Goal: Task Accomplishment & Management: Use online tool/utility

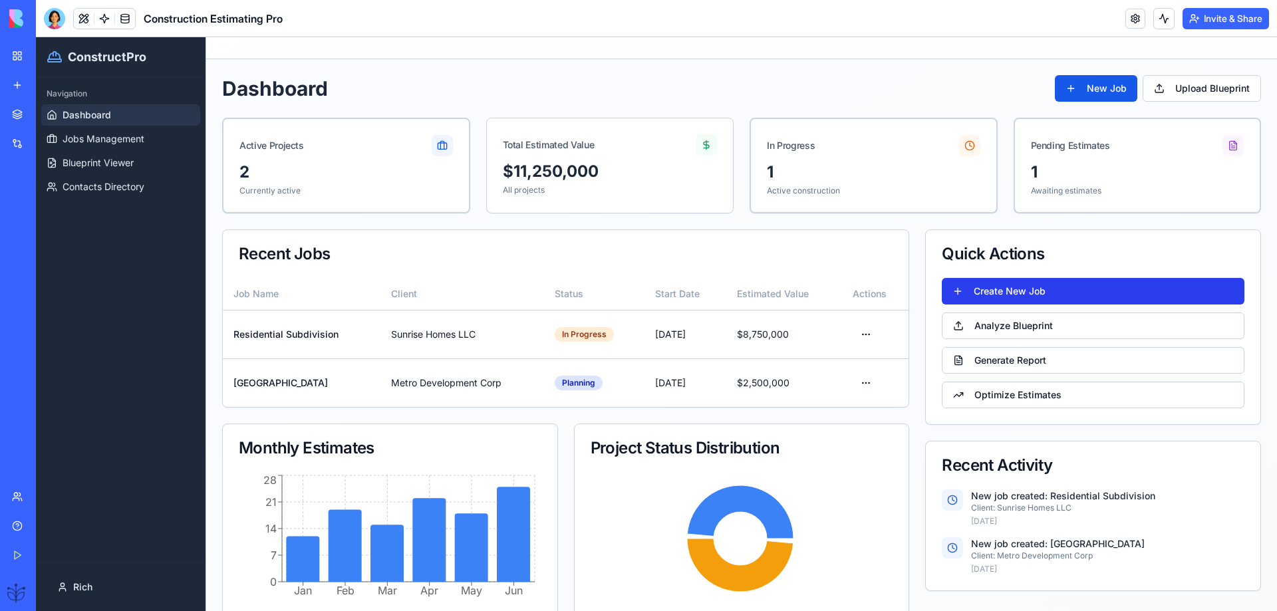
click at [969, 288] on button "Create New Job" at bounding box center [1093, 291] width 303 height 27
click at [1024, 288] on button "Create New Job" at bounding box center [1093, 291] width 303 height 27
click at [1133, 16] on link at bounding box center [1136, 19] width 20 height 20
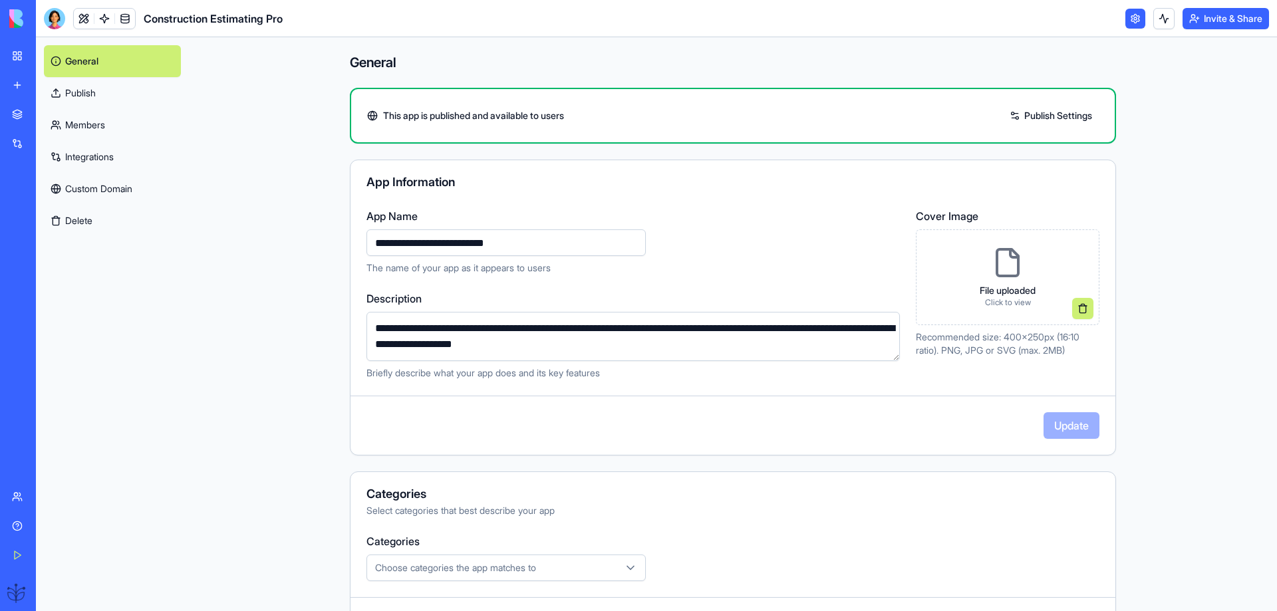
click at [86, 94] on link "Publish" at bounding box center [112, 93] width 137 height 32
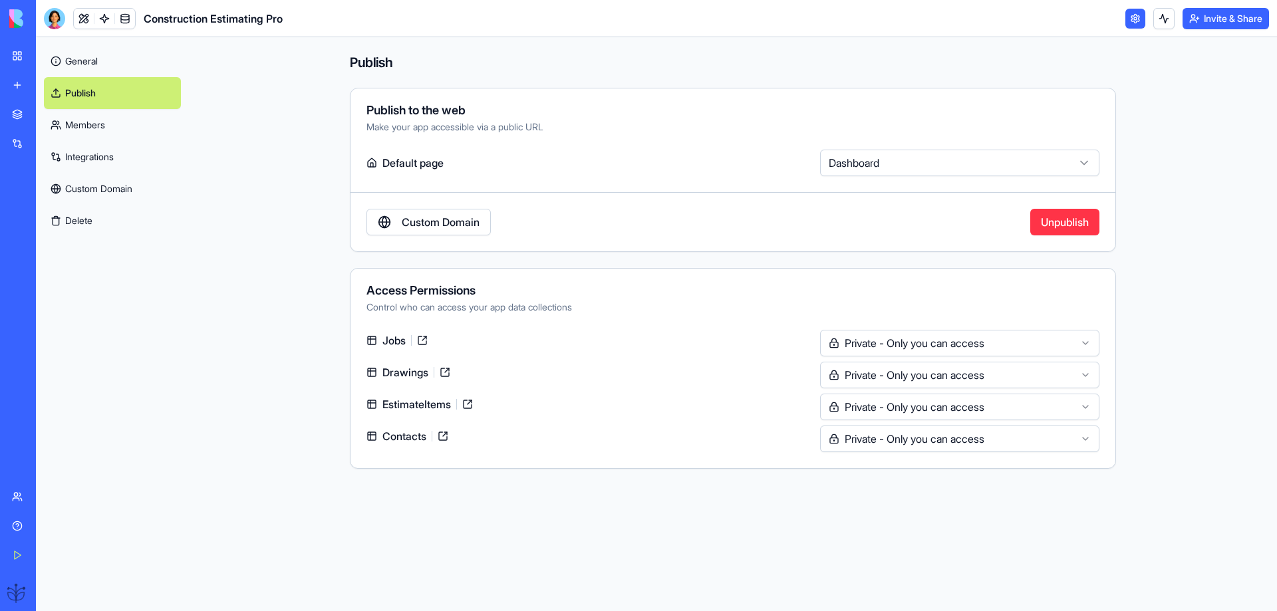
click at [458, 128] on div "Make your app accessible via a public URL" at bounding box center [733, 126] width 733 height 13
click at [397, 162] on label "Default page" at bounding box center [591, 163] width 448 height 27
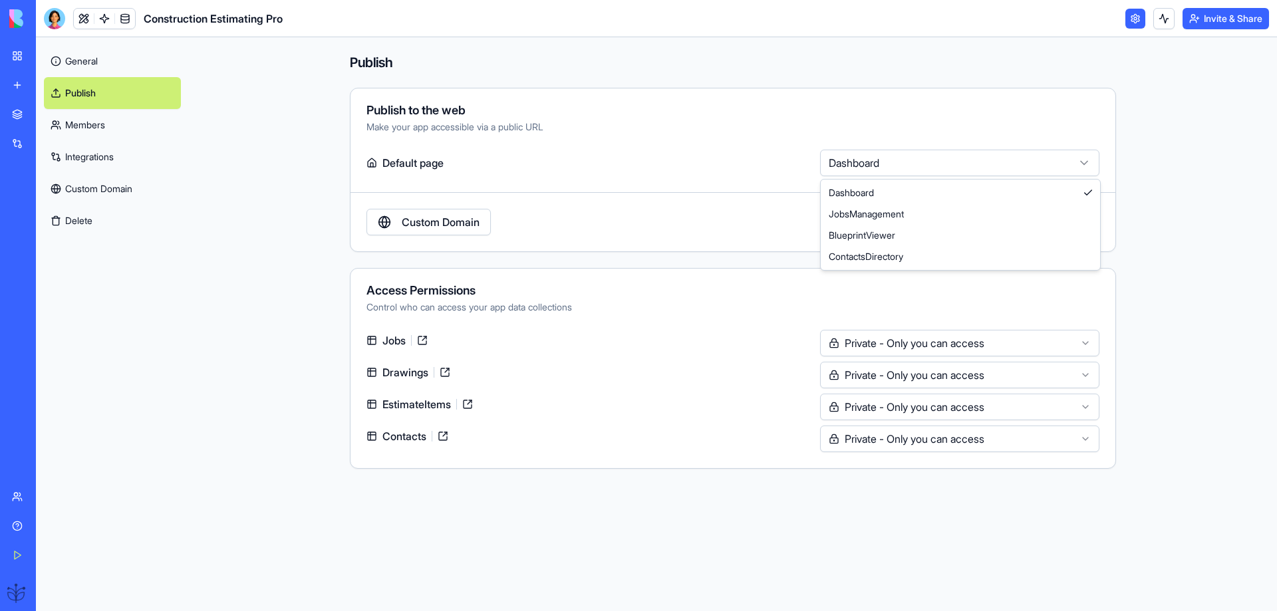
click at [856, 156] on html "**********" at bounding box center [638, 305] width 1277 height 611
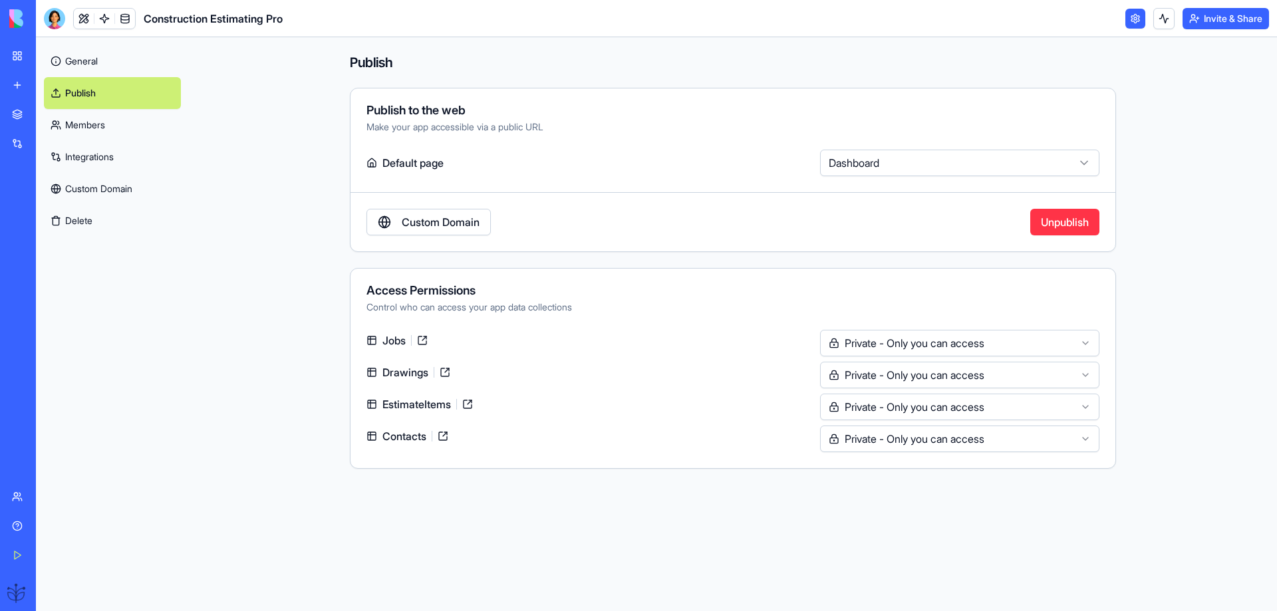
click at [852, 162] on html "**********" at bounding box center [638, 305] width 1277 height 611
click at [1158, 21] on button at bounding box center [1164, 18] width 21 height 21
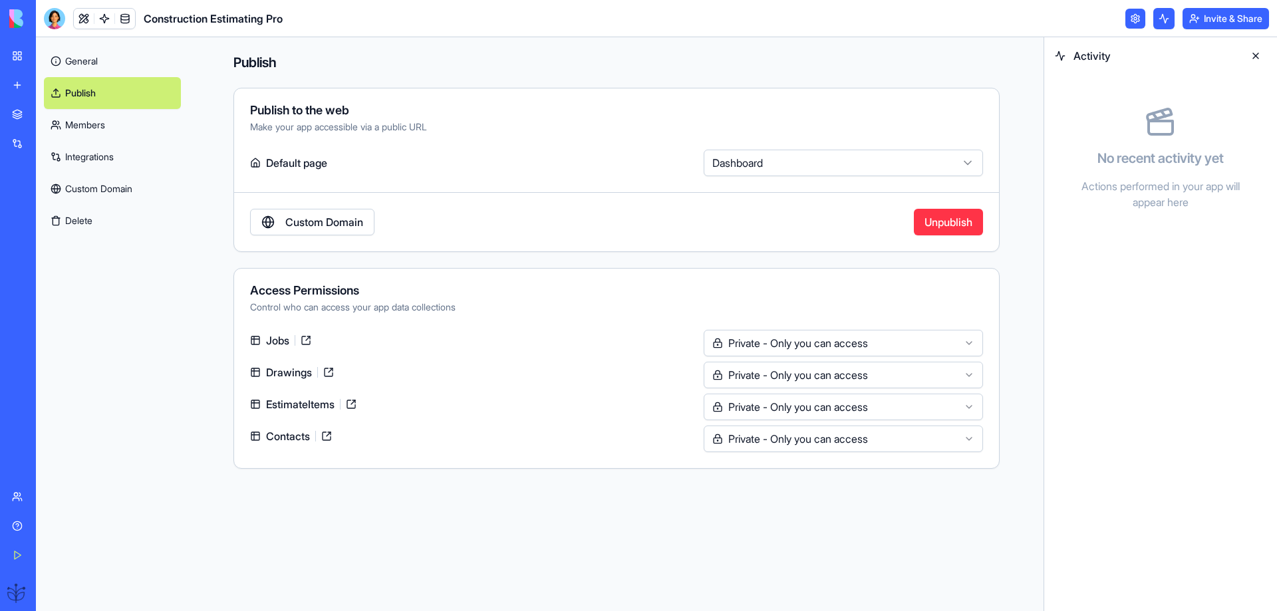
click at [1158, 21] on button at bounding box center [1164, 18] width 21 height 21
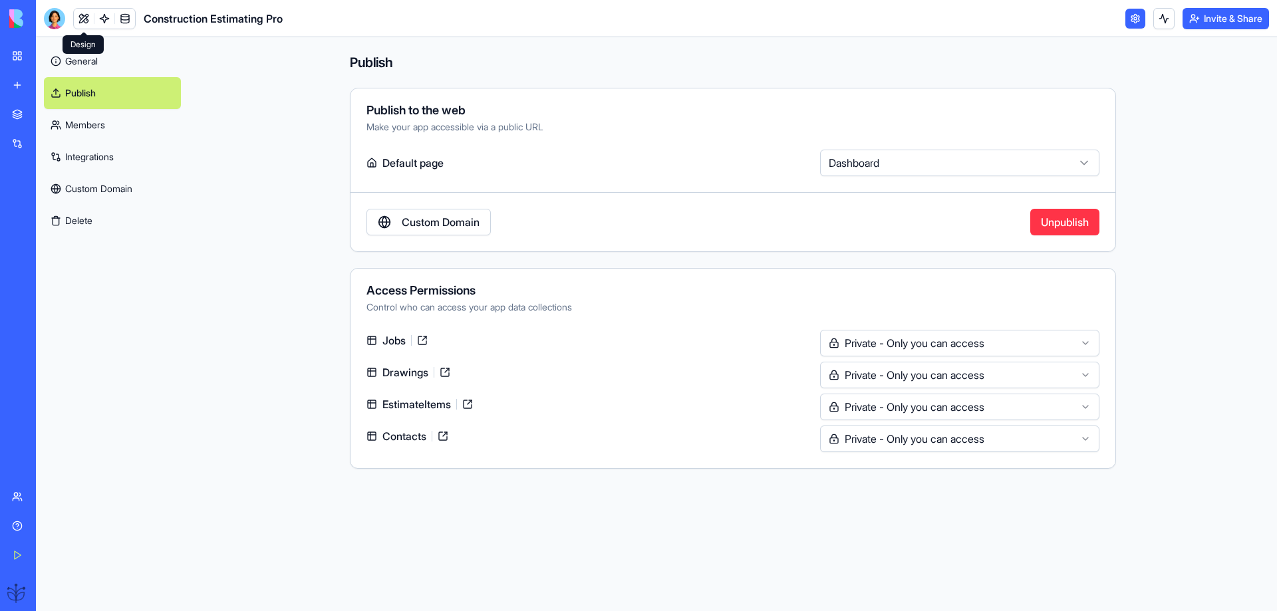
click at [83, 18] on link at bounding box center [84, 19] width 20 height 20
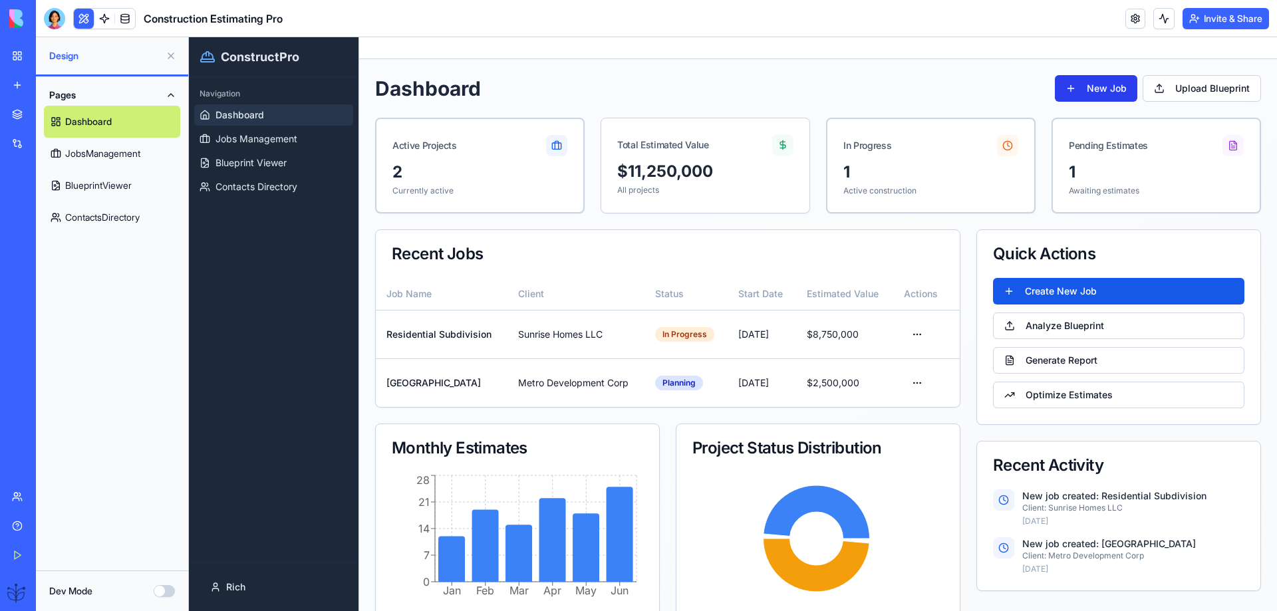
click at [1088, 90] on button "New Job" at bounding box center [1096, 88] width 83 height 27
click at [231, 140] on span "Jobs Management" at bounding box center [257, 138] width 82 height 13
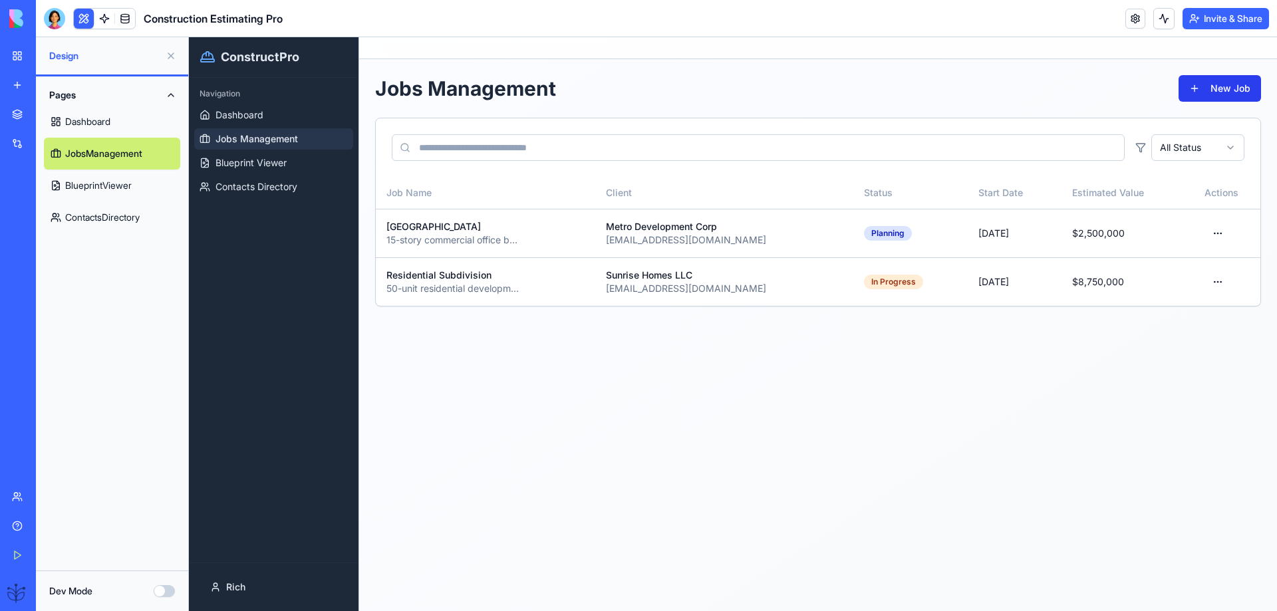
click at [1202, 88] on button "New Job" at bounding box center [1220, 88] width 83 height 27
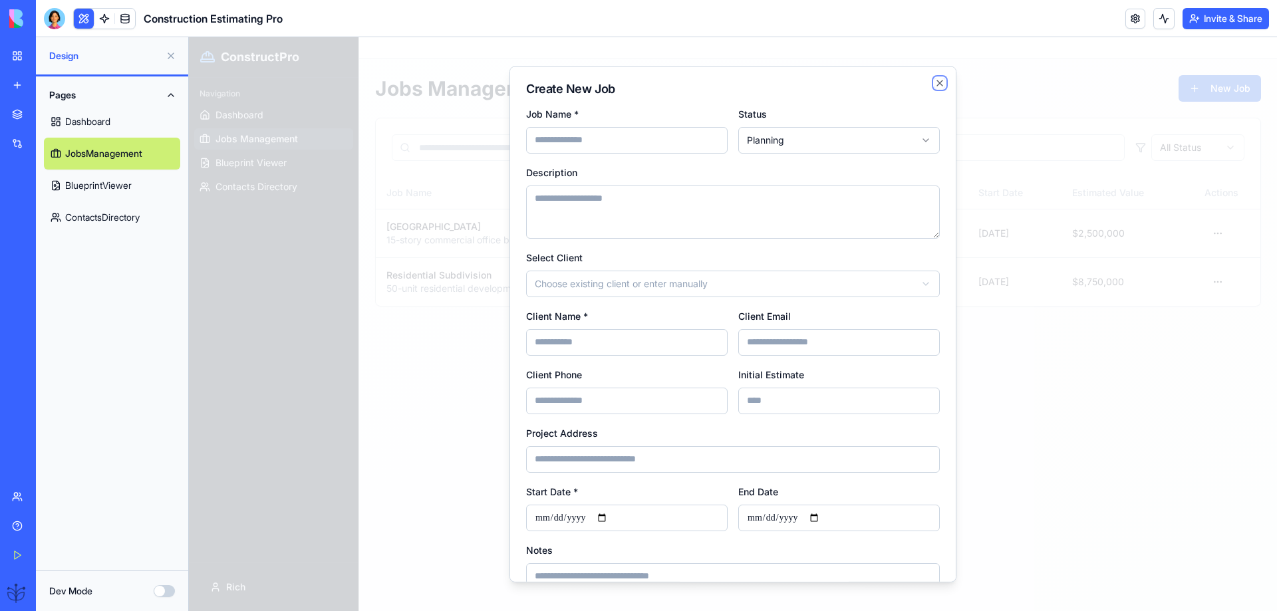
click at [935, 82] on icon "button" at bounding box center [940, 82] width 11 height 11
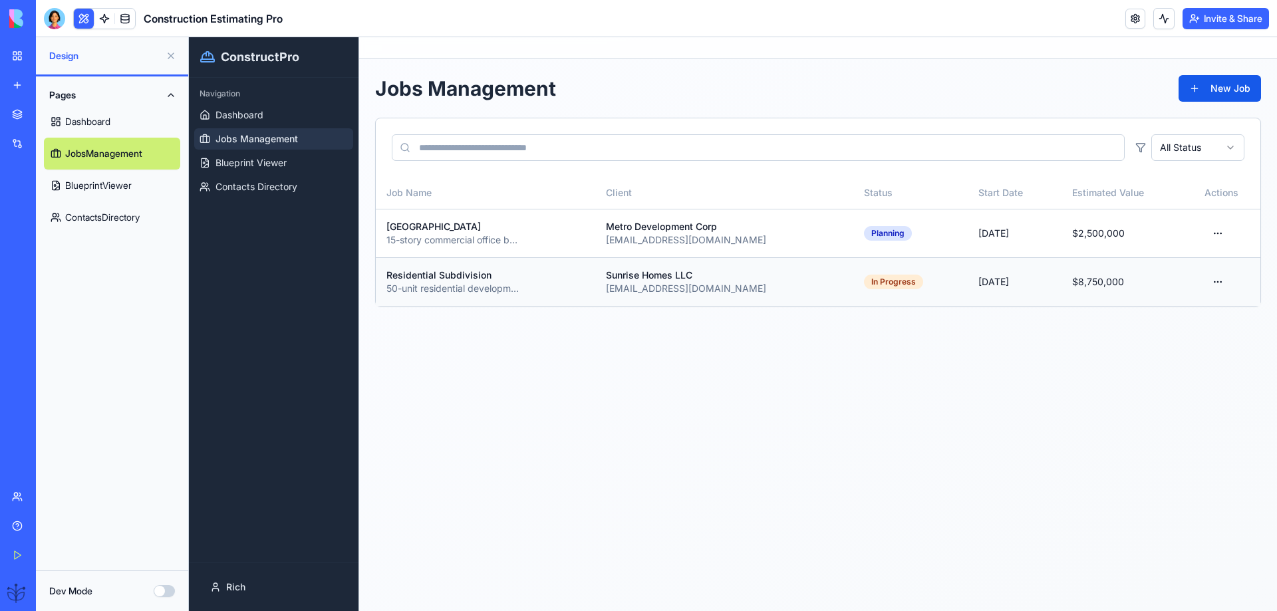
click at [1218, 281] on html "ConstructPro Navigation Dashboard Jobs Management Blueprint Viewer Contacts Dir…" at bounding box center [733, 324] width 1088 height 574
click at [1166, 335] on div "Edit Job" at bounding box center [1176, 333] width 104 height 21
click at [1214, 279] on html "ConstructPro Navigation Dashboard Jobs Management Blueprint Viewer Contacts Dir…" at bounding box center [733, 324] width 1088 height 574
click at [1155, 353] on div "Generate Report" at bounding box center [1176, 354] width 104 height 21
click at [1216, 280] on html "ConstructPro Navigation Dashboard Jobs Management Blueprint Viewer Contacts Dir…" at bounding box center [733, 324] width 1088 height 574
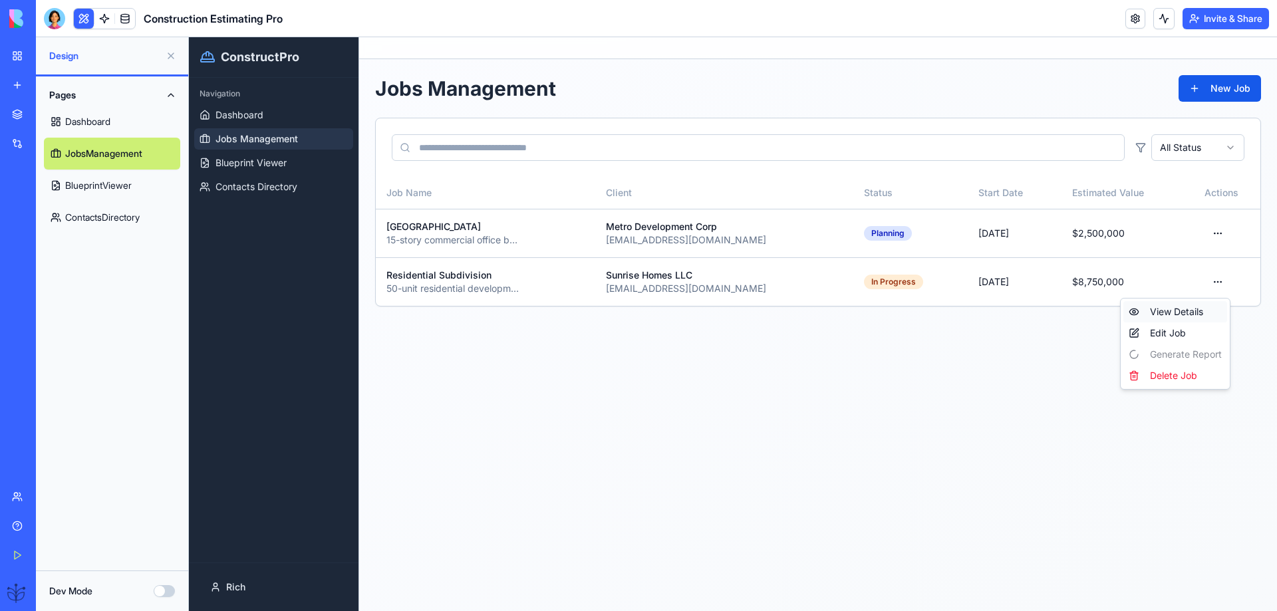
click at [1164, 312] on div "View Details" at bounding box center [1176, 311] width 104 height 21
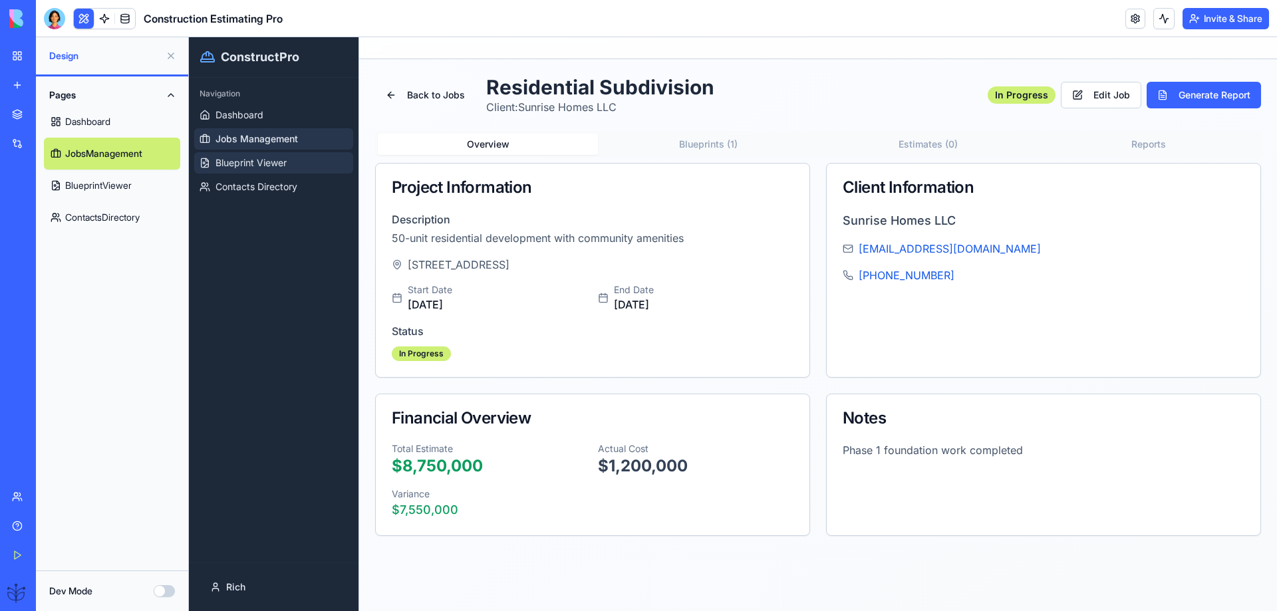
click at [278, 159] on span "Blueprint Viewer" at bounding box center [251, 162] width 71 height 13
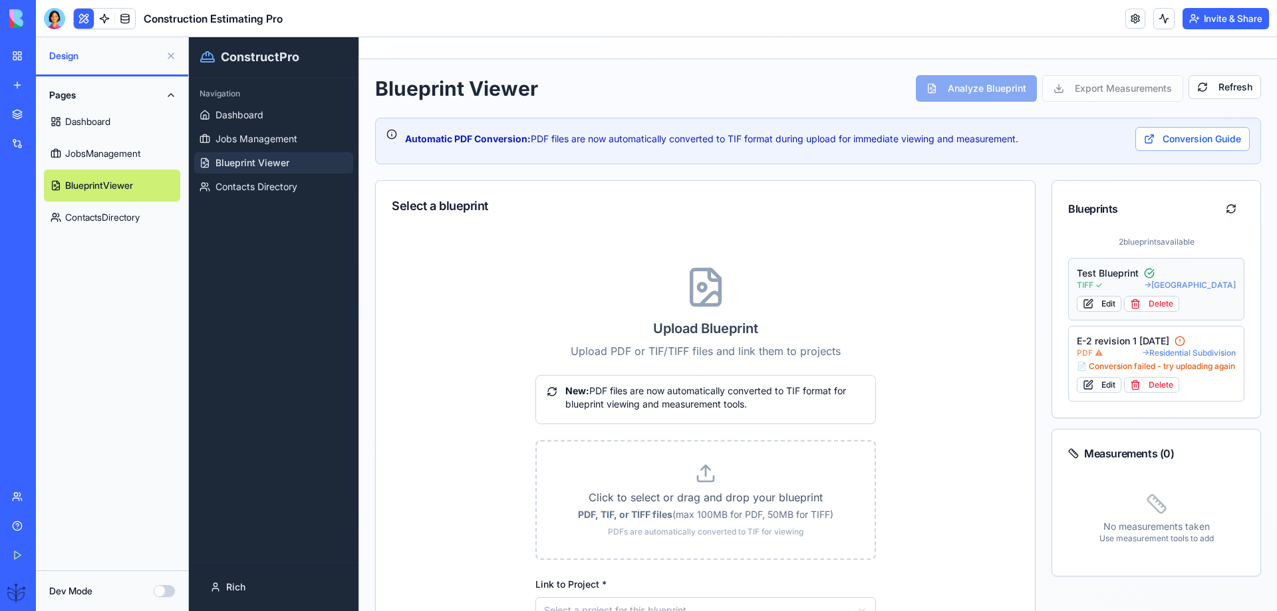
click at [1155, 282] on span "→ [GEOGRAPHIC_DATA]" at bounding box center [1190, 285] width 92 height 11
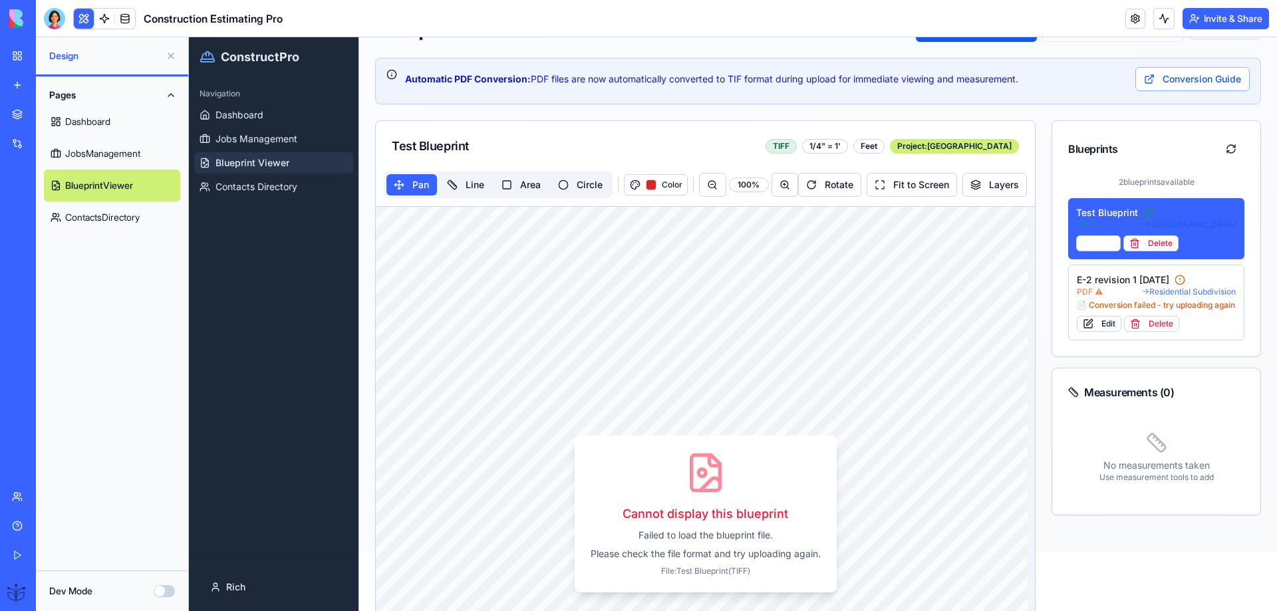
scroll to position [88, 0]
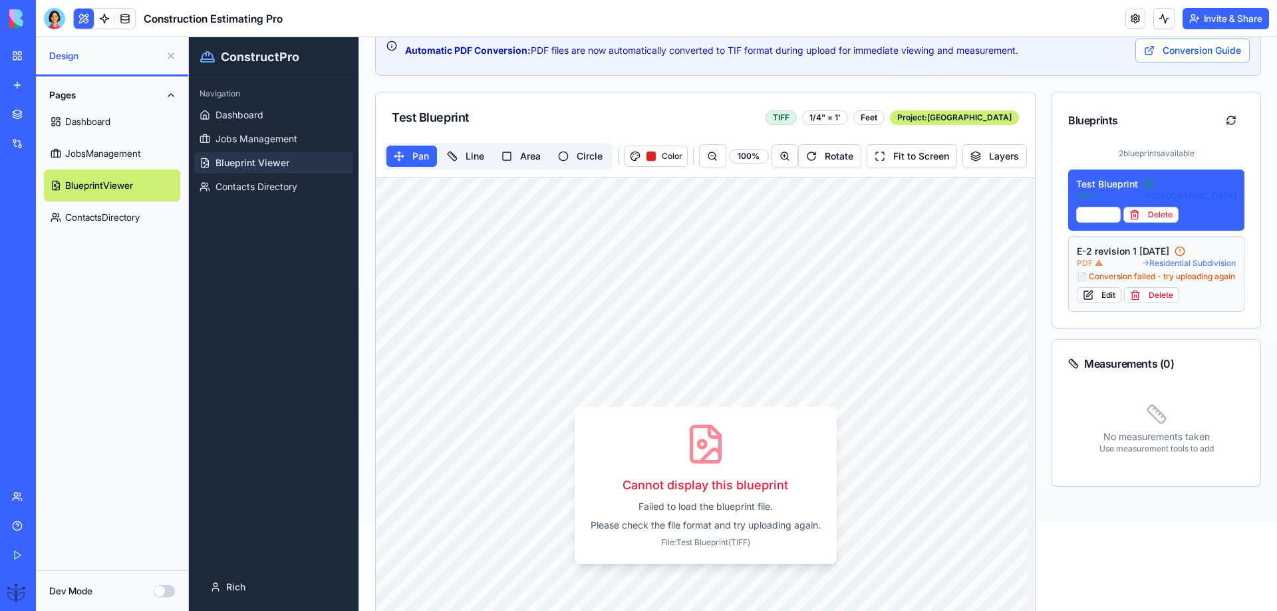
click at [1150, 263] on span "→ Residential Subdivision" at bounding box center [1189, 263] width 94 height 11
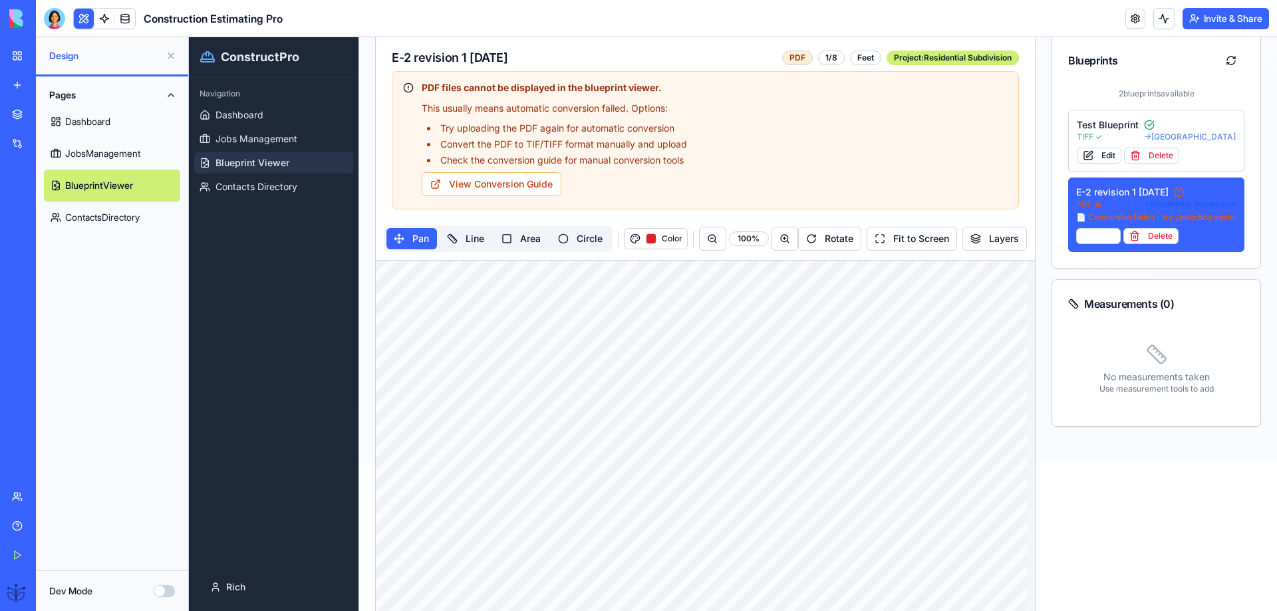
scroll to position [178, 0]
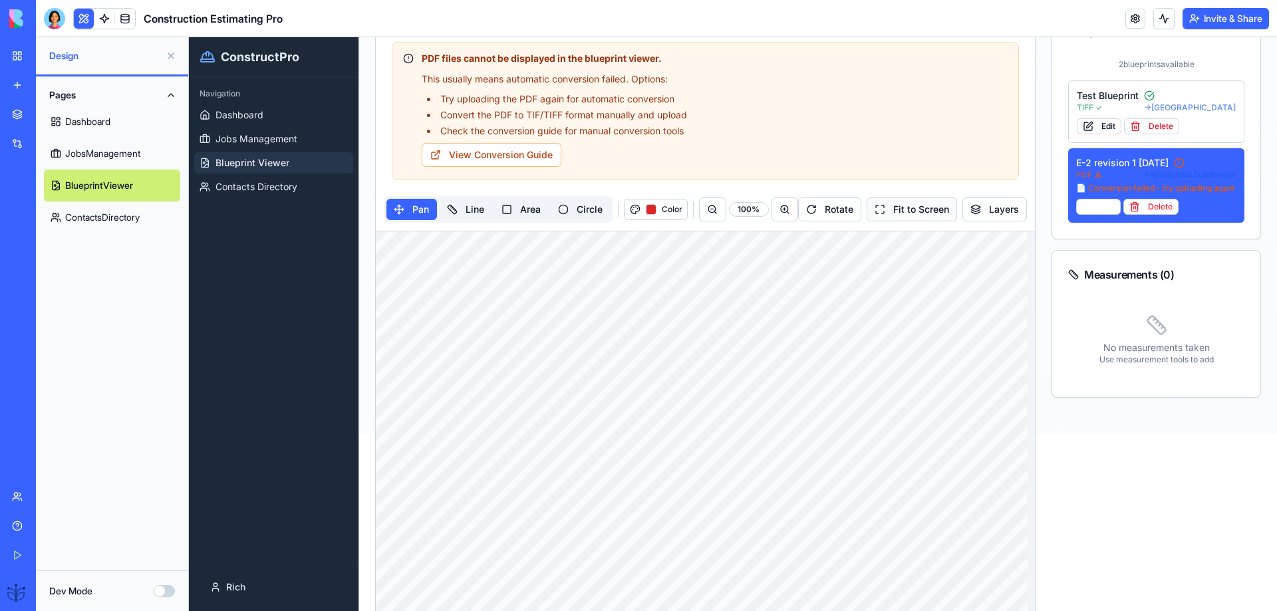
click at [903, 215] on button "Fit to Screen" at bounding box center [912, 210] width 90 height 24
click at [902, 211] on button "Fit to Screen" at bounding box center [912, 210] width 90 height 24
click at [988, 204] on button "Layers" at bounding box center [995, 210] width 65 height 24
click at [662, 212] on span "Color" at bounding box center [672, 209] width 20 height 11
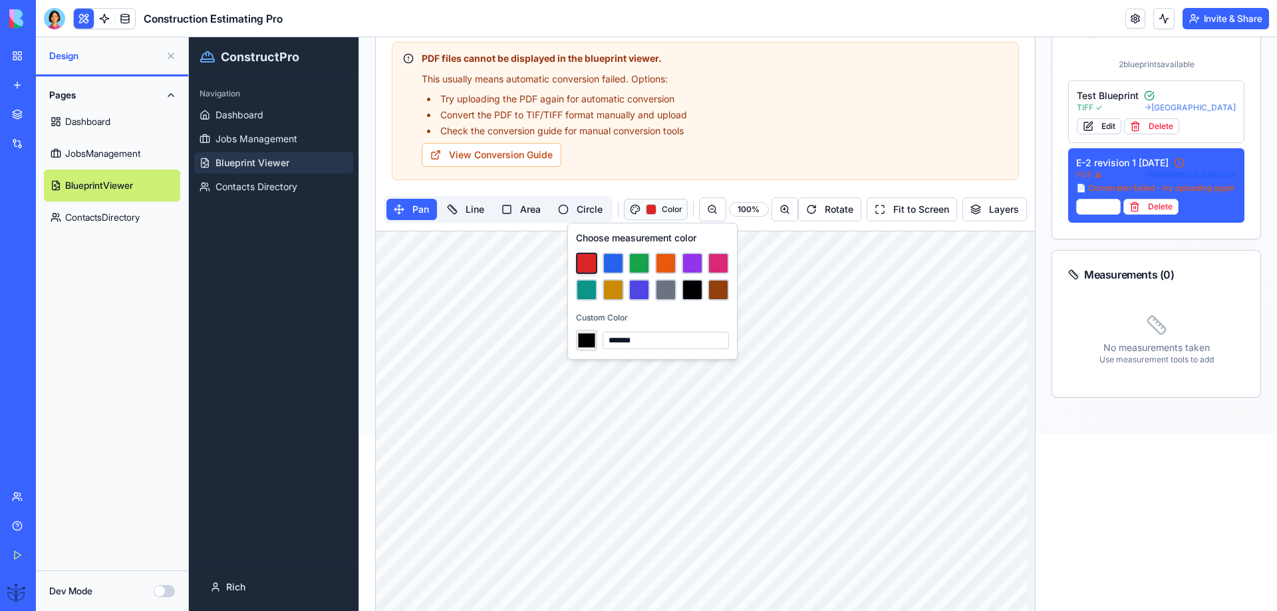
click at [662, 212] on span "Color" at bounding box center [672, 209] width 20 height 11
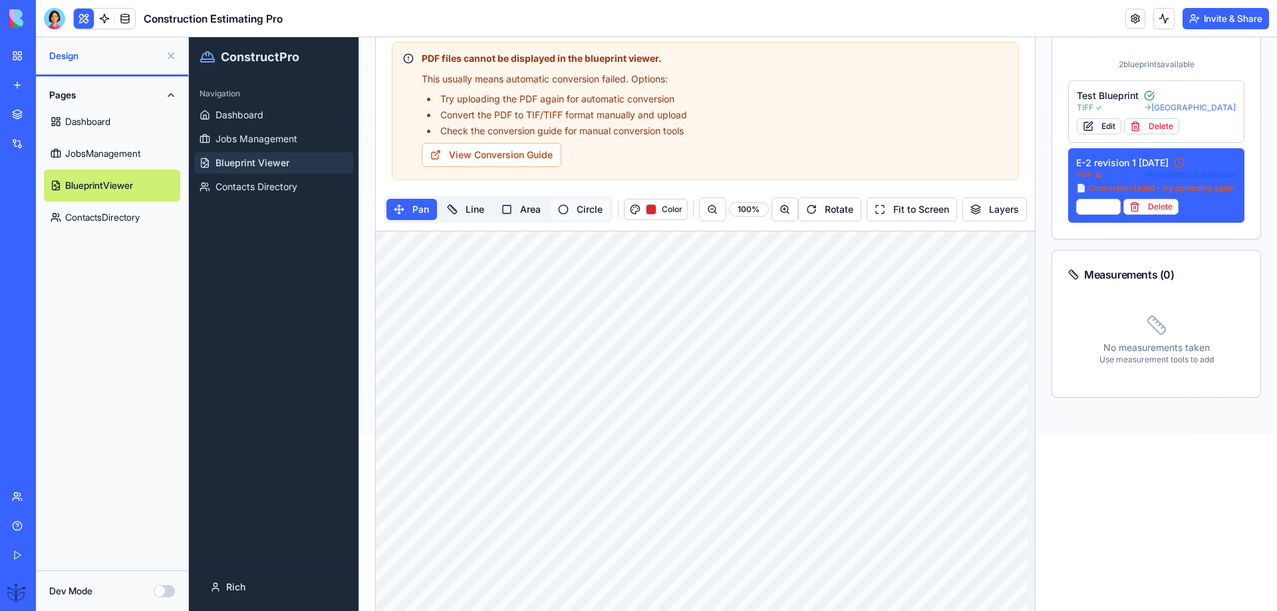
click at [576, 201] on button "Circle" at bounding box center [580, 209] width 59 height 21
drag, startPoint x: 580, startPoint y: 455, endPoint x: 652, endPoint y: 291, distance: 179.4
click at [106, 204] on link "ContactsDirectory" at bounding box center [112, 218] width 136 height 32
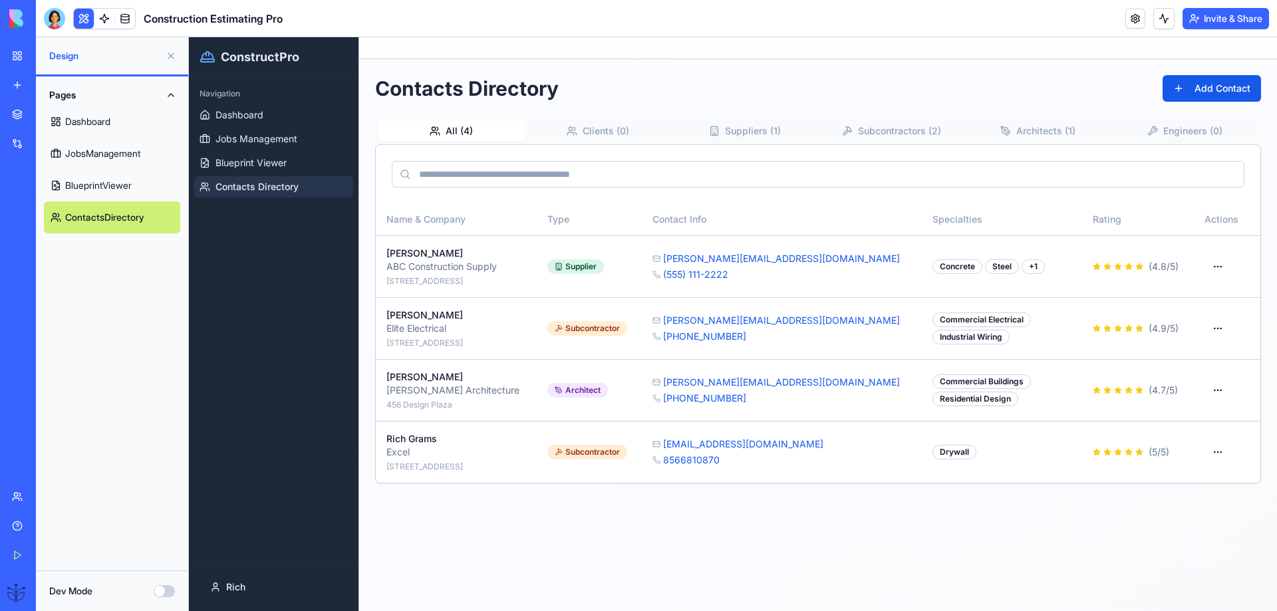
click at [105, 210] on link "ContactsDirectory" at bounding box center [112, 218] width 136 height 32
click at [1215, 452] on html "ConstructPro Navigation Dashboard Jobs Management Blueprint Viewer Contacts Dir…" at bounding box center [733, 324] width 1088 height 574
click at [1172, 504] on div "Edit Contact" at bounding box center [1179, 503] width 97 height 21
click at [1219, 450] on html "ConstructPro Navigation Dashboard Jobs Management Blueprint Viewer Contacts Dir…" at bounding box center [733, 324] width 1088 height 574
click at [1182, 484] on div "View Details" at bounding box center [1179, 482] width 97 height 21
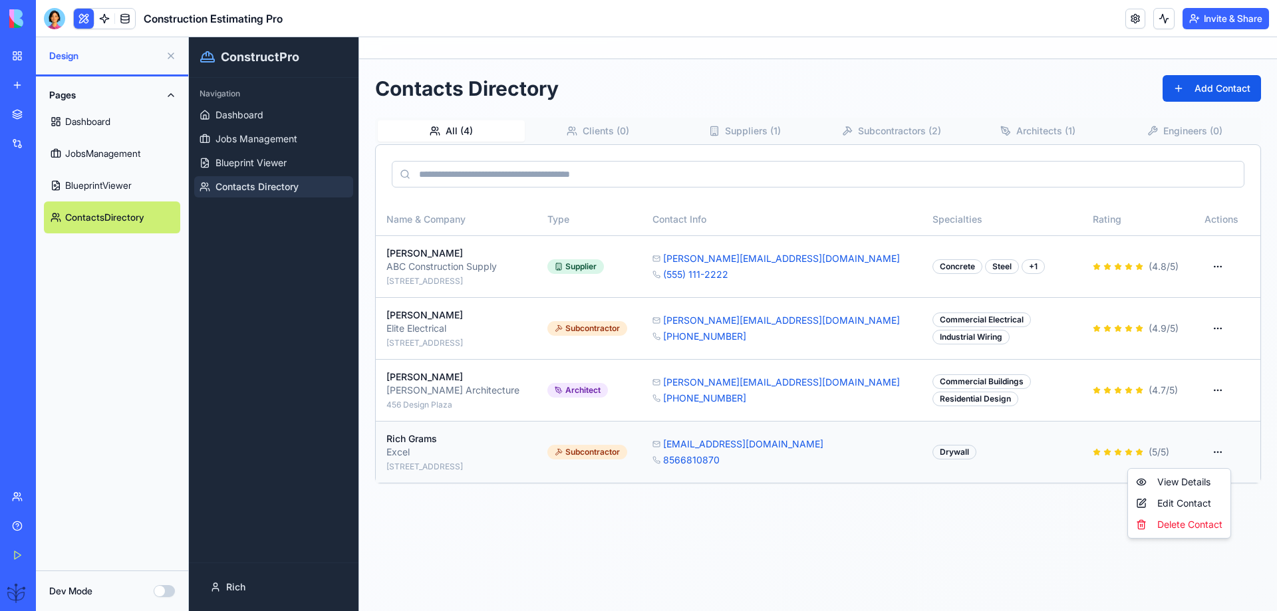
click at [1218, 453] on html "ConstructPro Navigation Dashboard Jobs Management Blueprint Viewer Contacts Dir…" at bounding box center [733, 324] width 1088 height 574
click at [1168, 478] on div "View Details" at bounding box center [1179, 482] width 97 height 21
click at [595, 455] on div "Subcontractor" at bounding box center [588, 452] width 80 height 15
click at [409, 468] on div "[STREET_ADDRESS]" at bounding box center [457, 467] width 140 height 11
click at [411, 468] on div "[STREET_ADDRESS]" at bounding box center [457, 467] width 140 height 11
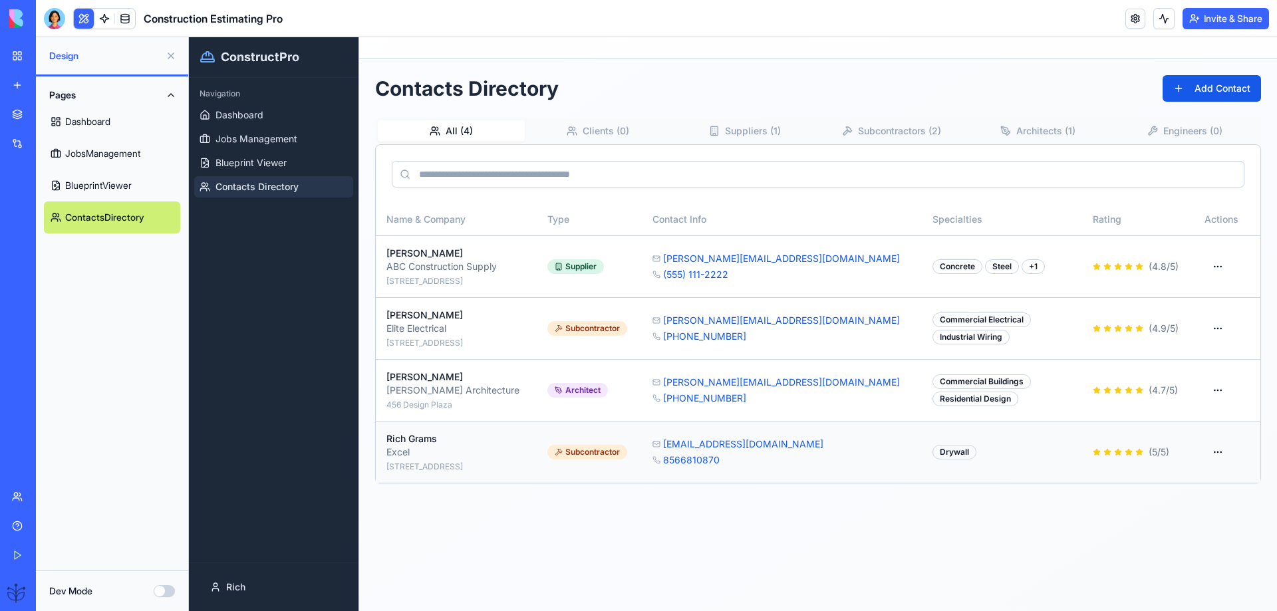
click at [413, 467] on div "[STREET_ADDRESS]" at bounding box center [457, 467] width 140 height 11
click at [462, 467] on div "[STREET_ADDRESS]" at bounding box center [457, 467] width 140 height 11
click at [464, 466] on div "[STREET_ADDRESS]" at bounding box center [457, 467] width 140 height 11
click at [467, 466] on div "[STREET_ADDRESS]" at bounding box center [457, 467] width 140 height 11
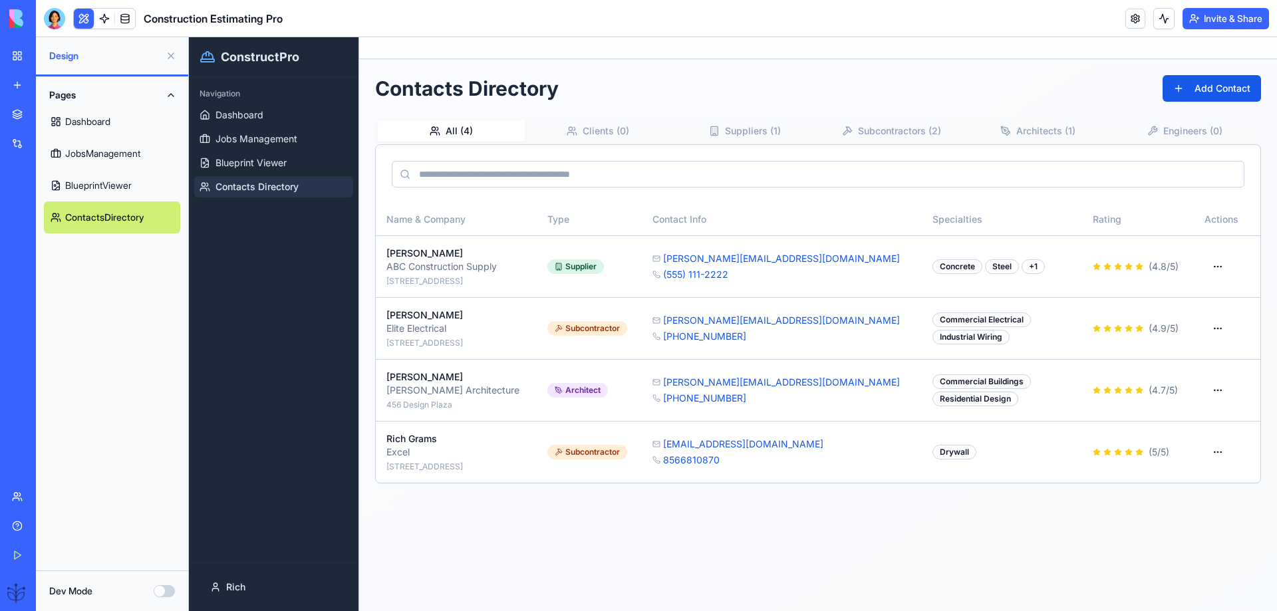
click at [882, 127] on button "Subcontractors ( 2 )" at bounding box center [891, 130] width 147 height 21
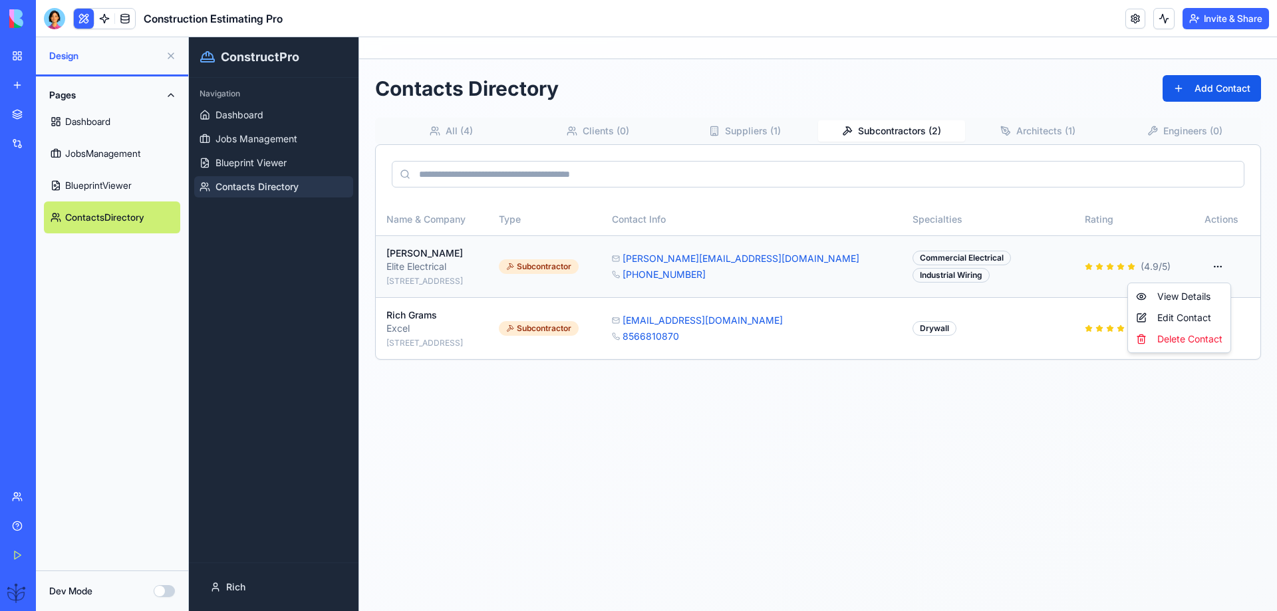
click at [1215, 267] on html "ConstructPro Navigation Dashboard Jobs Management Blueprint Viewer Contacts Dir…" at bounding box center [733, 324] width 1088 height 574
click at [1182, 299] on div "View Details" at bounding box center [1179, 296] width 97 height 21
click at [165, 591] on button "Dev Mode" at bounding box center [164, 591] width 21 height 12
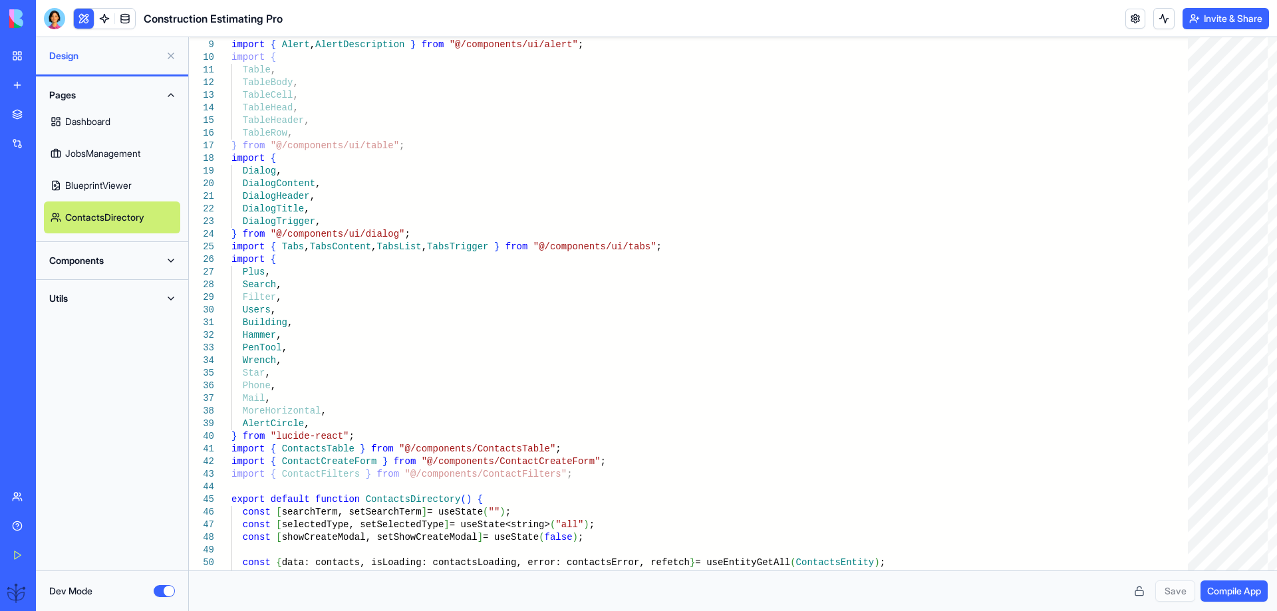
click at [170, 260] on button "Components" at bounding box center [112, 260] width 136 height 21
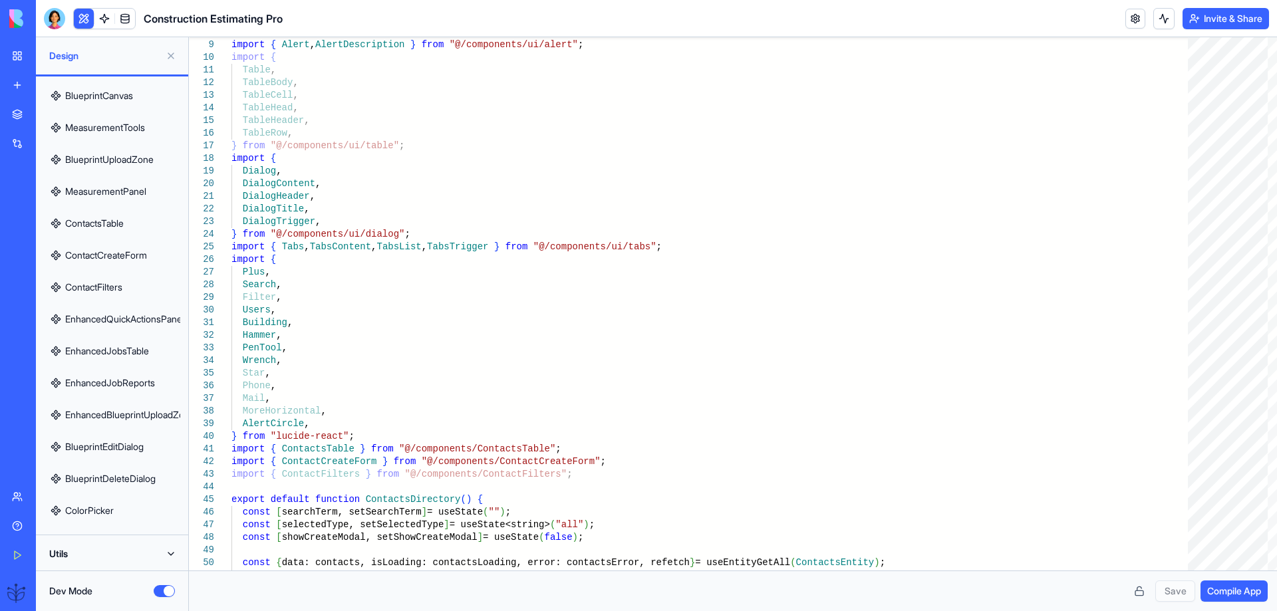
scroll to position [705, 0]
click at [130, 547] on button "Utils" at bounding box center [112, 552] width 136 height 21
click at [86, 514] on link "FormatUtils" at bounding box center [112, 515] width 136 height 32
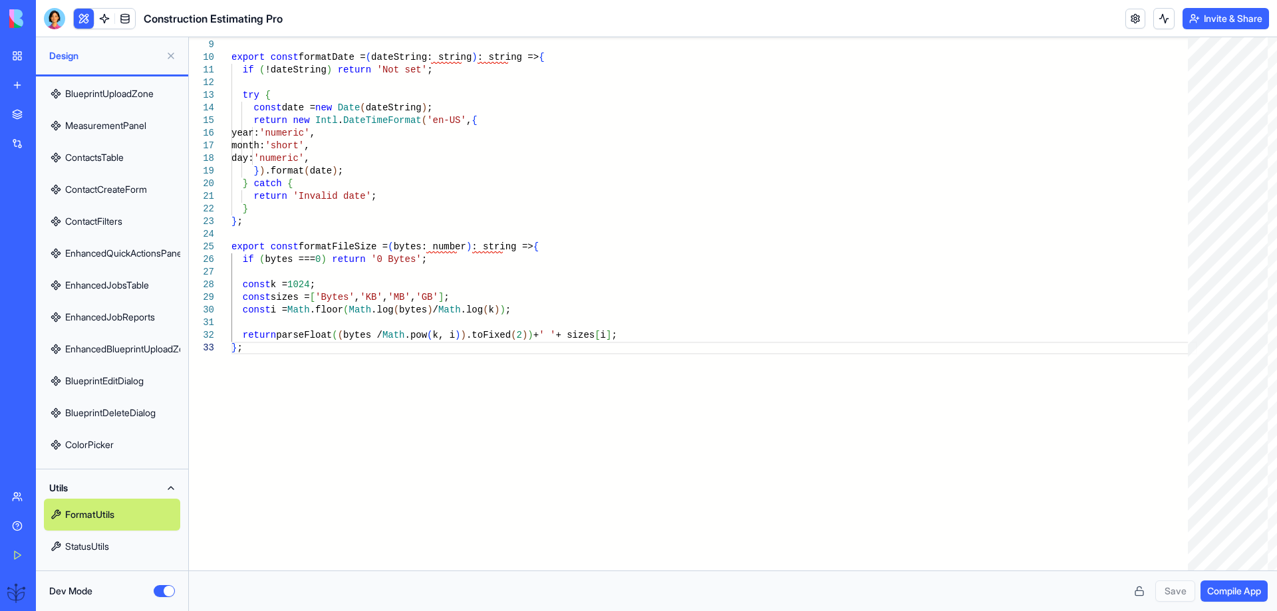
click at [92, 546] on link "StatusUtils" at bounding box center [112, 547] width 136 height 32
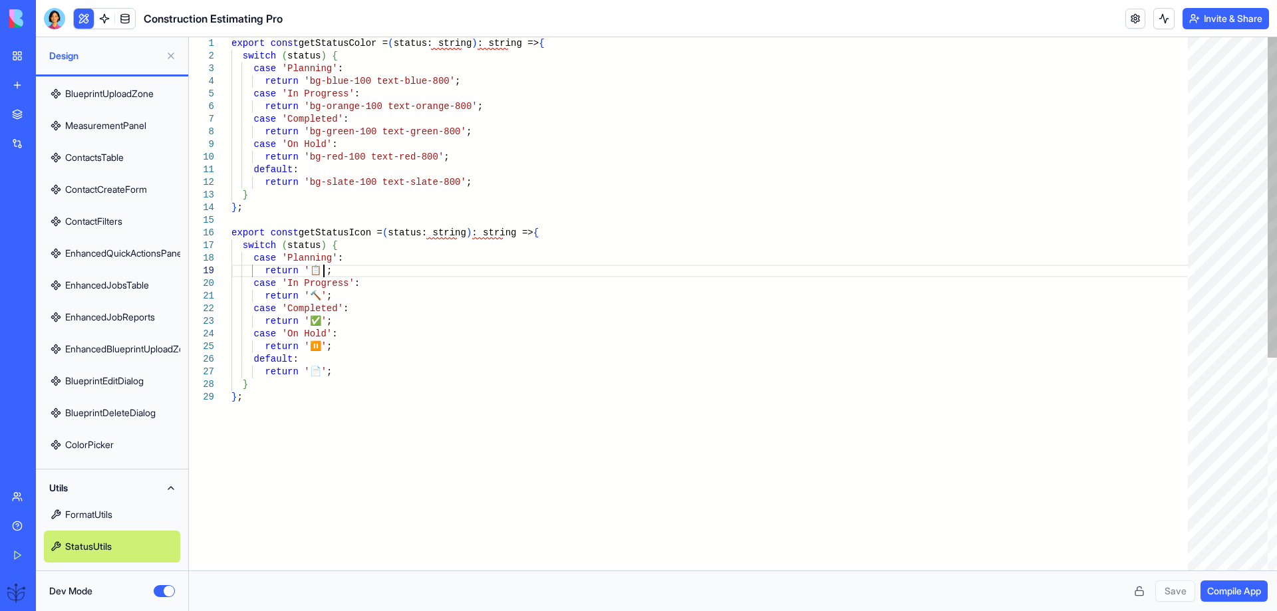
scroll to position [0, 9]
drag, startPoint x: 329, startPoint y: 269, endPoint x: 234, endPoint y: 263, distance: 95.3
click at [234, 263] on div "} ; return '📄' ; } case 'On Hold' : return '⏸️' ; default : case 'Completed' : …" at bounding box center [715, 481] width 966 height 888
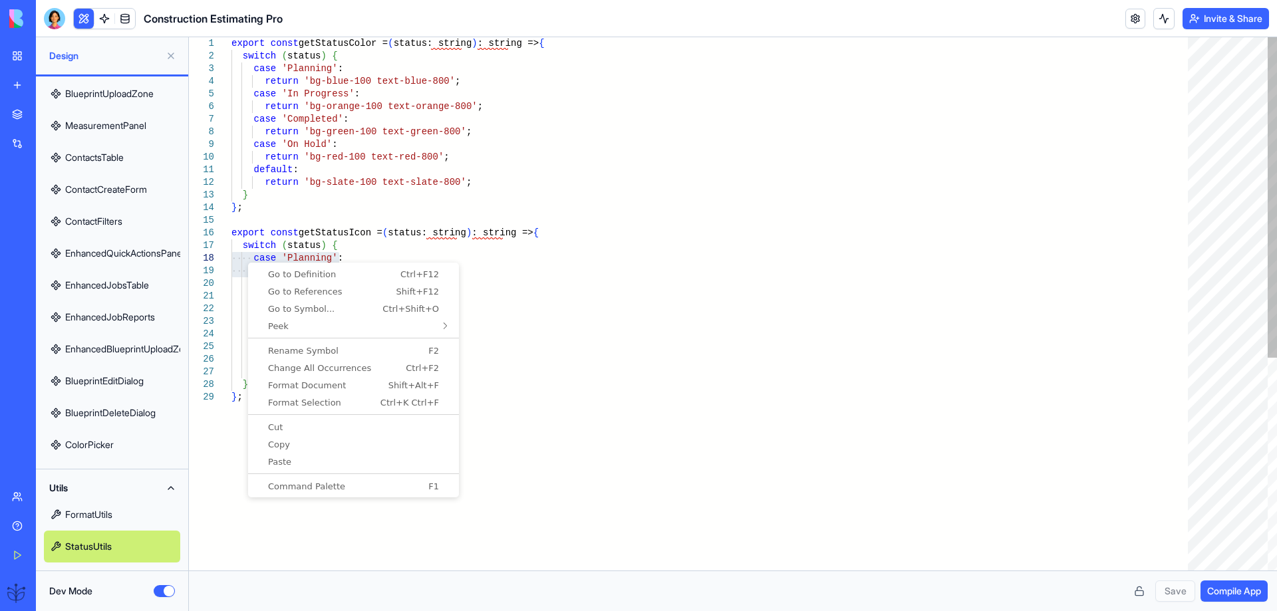
click at [547, 266] on div "} ; return '📄' ; } case 'On Hold' : return '⏸️' ; default : case 'Completed' : …" at bounding box center [715, 481] width 966 height 888
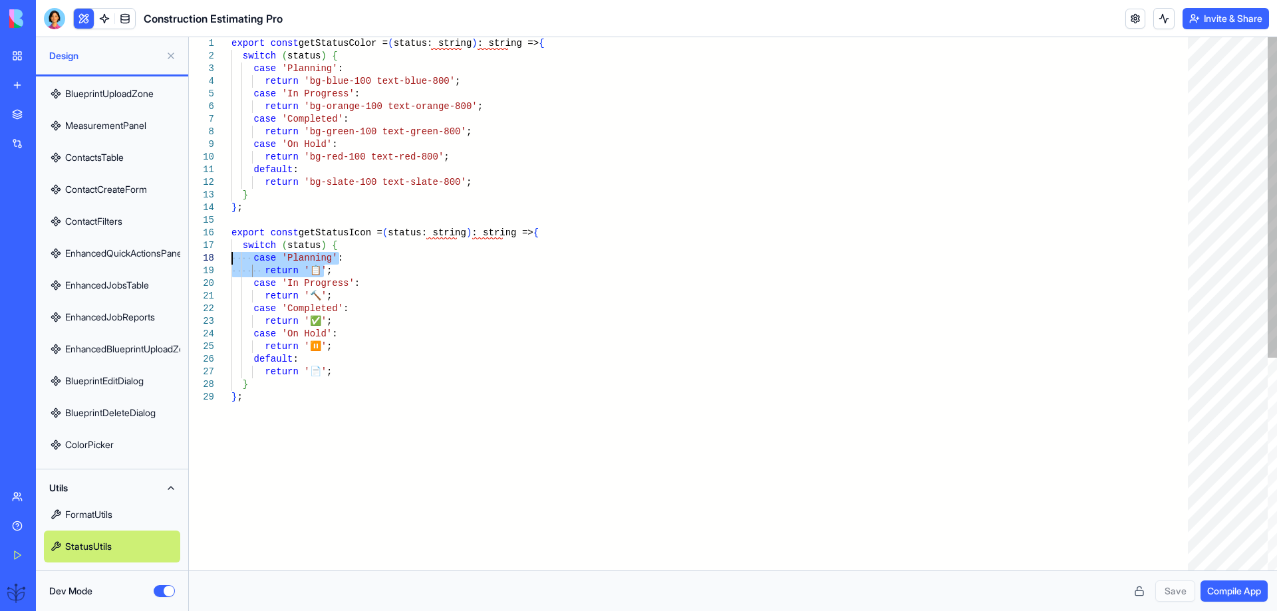
drag, startPoint x: 330, startPoint y: 273, endPoint x: 226, endPoint y: 257, distance: 105.6
click at [232, 257] on div "} ; return '📄' ; } case 'On Hold' : return '⏸️' ; default : case 'Completed' : …" at bounding box center [715, 481] width 966 height 888
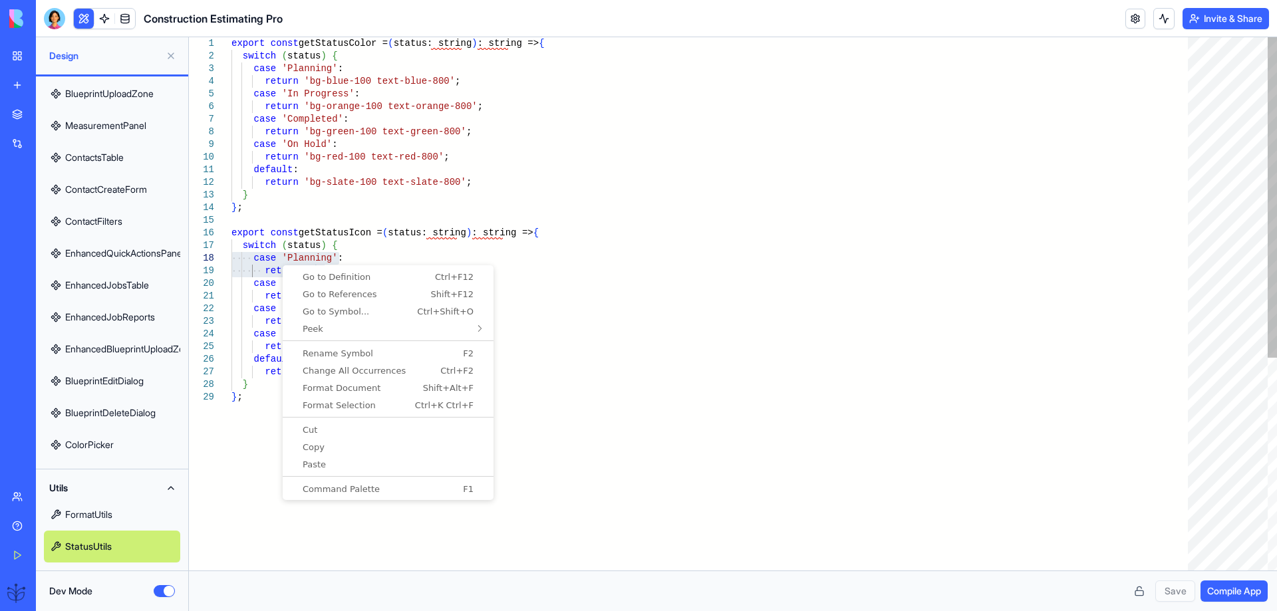
click at [280, 265] on div "} ; return '📄' ; } case 'On Hold' : return '⏸️' ; default : case 'Completed' : …" at bounding box center [715, 481] width 966 height 888
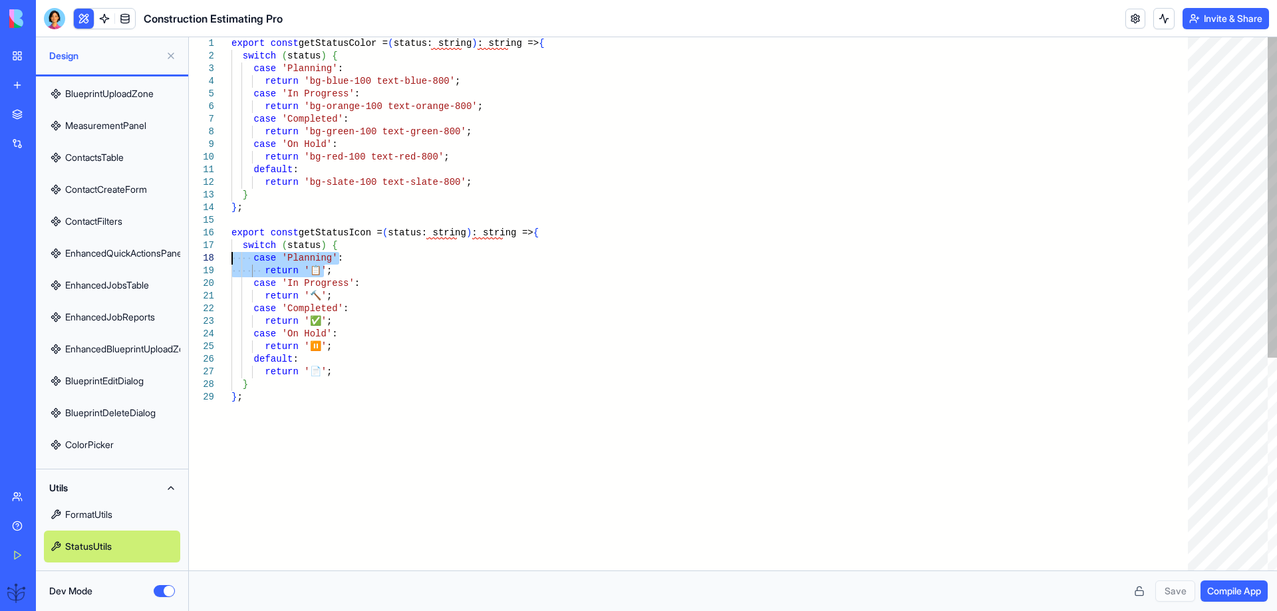
click at [307, 271] on div "} ; return '📄' ; } case 'On Hold' : return '⏸️' ; default : case 'Completed' : …" at bounding box center [715, 481] width 966 height 888
drag, startPoint x: 324, startPoint y: 275, endPoint x: 231, endPoint y: 254, distance: 95.5
click at [232, 254] on div "} ; return '📄' ; } case 'On Hold' : return '⏸️' ; default : case 'Completed' : …" at bounding box center [715, 481] width 966 height 888
click at [338, 246] on div "} ; return '📄' ; } case 'On Hold' : return '⏸️' ; default : case 'Completed' : …" at bounding box center [715, 481] width 966 height 888
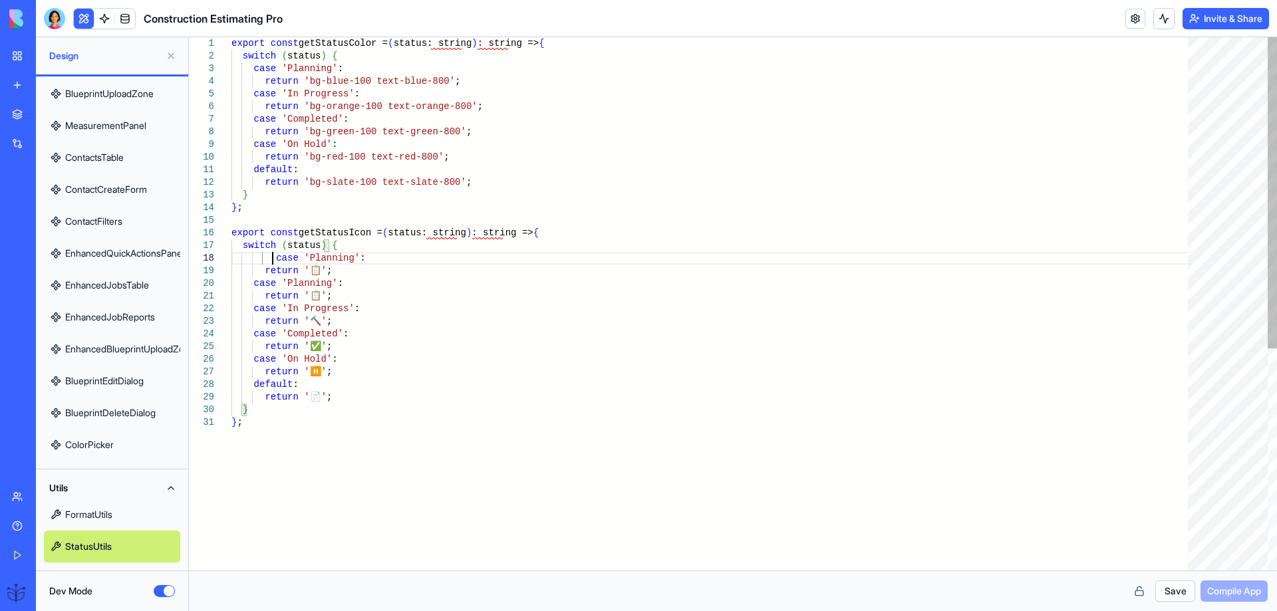
click at [272, 259] on div "return '📄' ; } case 'On Hold' : return '⏸️' ; default : case 'Completed' : retu…" at bounding box center [715, 493] width 966 height 913
drag, startPoint x: 323, startPoint y: 262, endPoint x: 281, endPoint y: 260, distance: 41.3
click at [281, 260] on div "return '📄' ; } case 'On Hold' : return '⏸️' ; default : case 'Completed' : retu…" at bounding box center [715, 493] width 966 height 913
click at [375, 309] on div "return '📄' ; } case 'On Hold' : return '⏸️' ; default : case 'Completed' : retu…" at bounding box center [715, 493] width 966 height 913
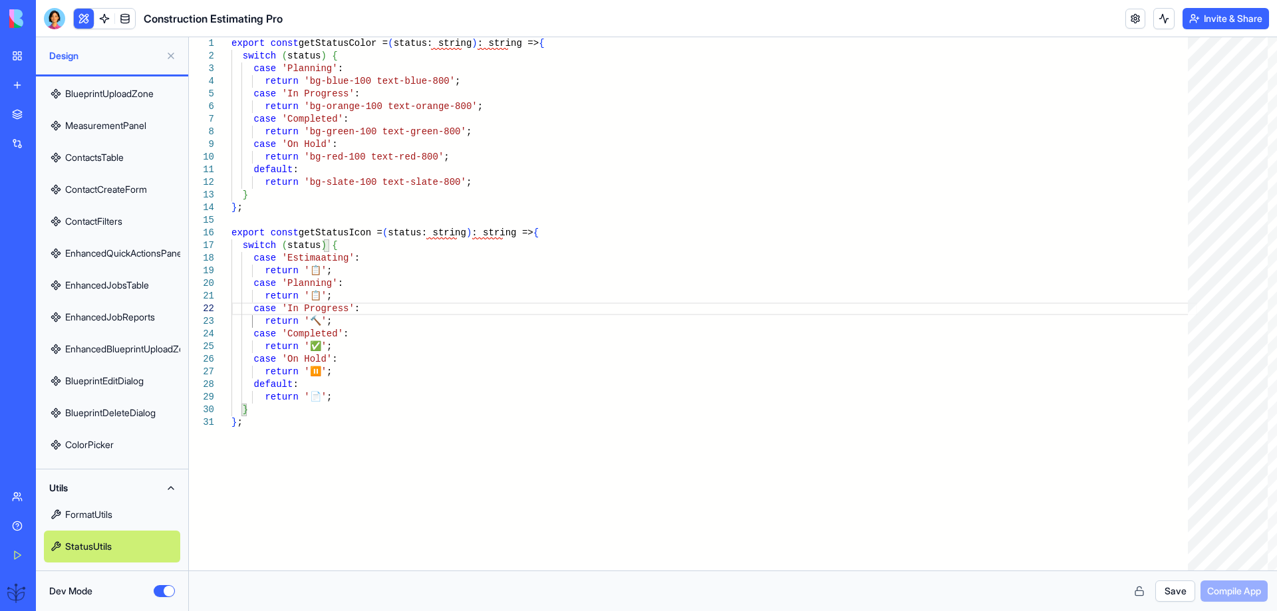
type textarea "**********"
click at [1169, 594] on button "Save" at bounding box center [1176, 591] width 40 height 21
click at [1213, 596] on span "Compile App" at bounding box center [1235, 591] width 54 height 13
click at [158, 593] on button "Dev Mode" at bounding box center [164, 591] width 21 height 12
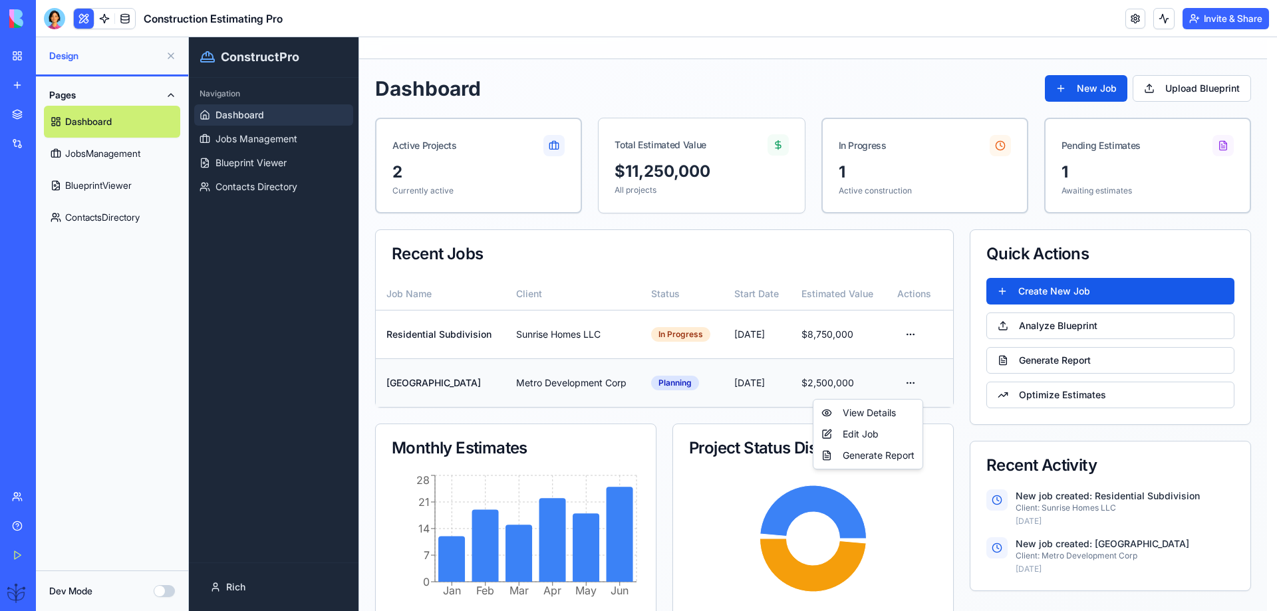
click at [912, 386] on html "ConstructPro Navigation Dashboard Jobs Management Blueprint Viewer Contacts Dir…" at bounding box center [733, 348] width 1088 height 622
click at [862, 432] on div "Edit Job" at bounding box center [868, 434] width 104 height 21
click at [909, 331] on html "ConstructPro Navigation Dashboard Jobs Management Blueprint Viewer Contacts Dir…" at bounding box center [733, 348] width 1088 height 622
click at [860, 385] on div "Edit Job" at bounding box center [868, 385] width 104 height 21
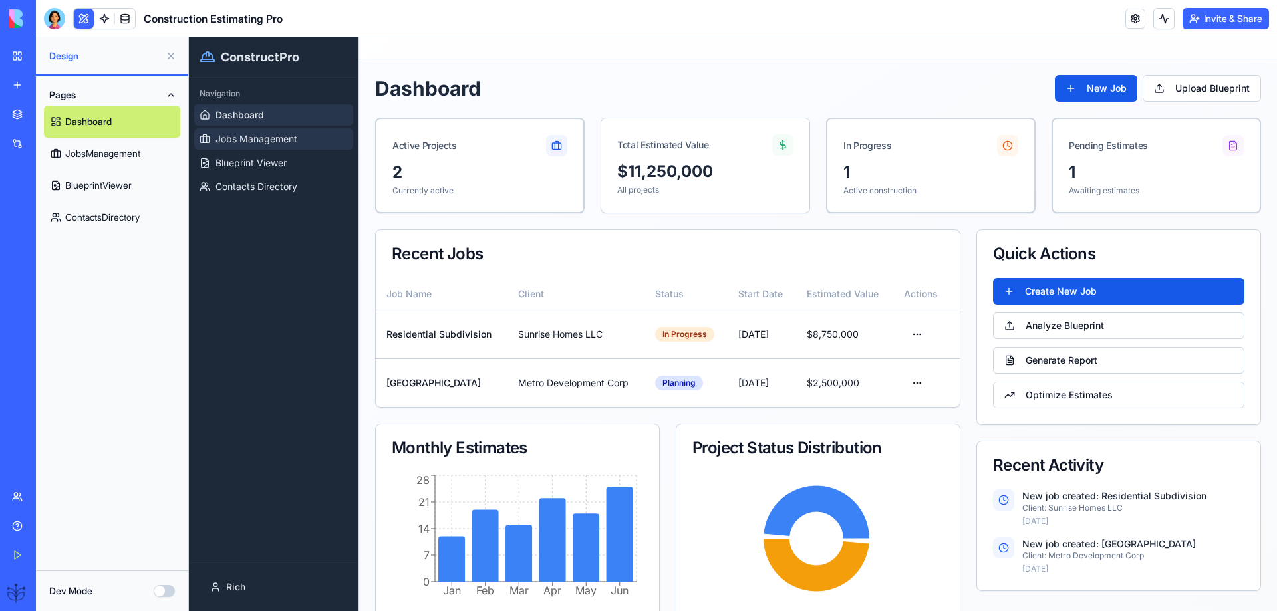
click at [240, 143] on span "Jobs Management" at bounding box center [257, 138] width 82 height 13
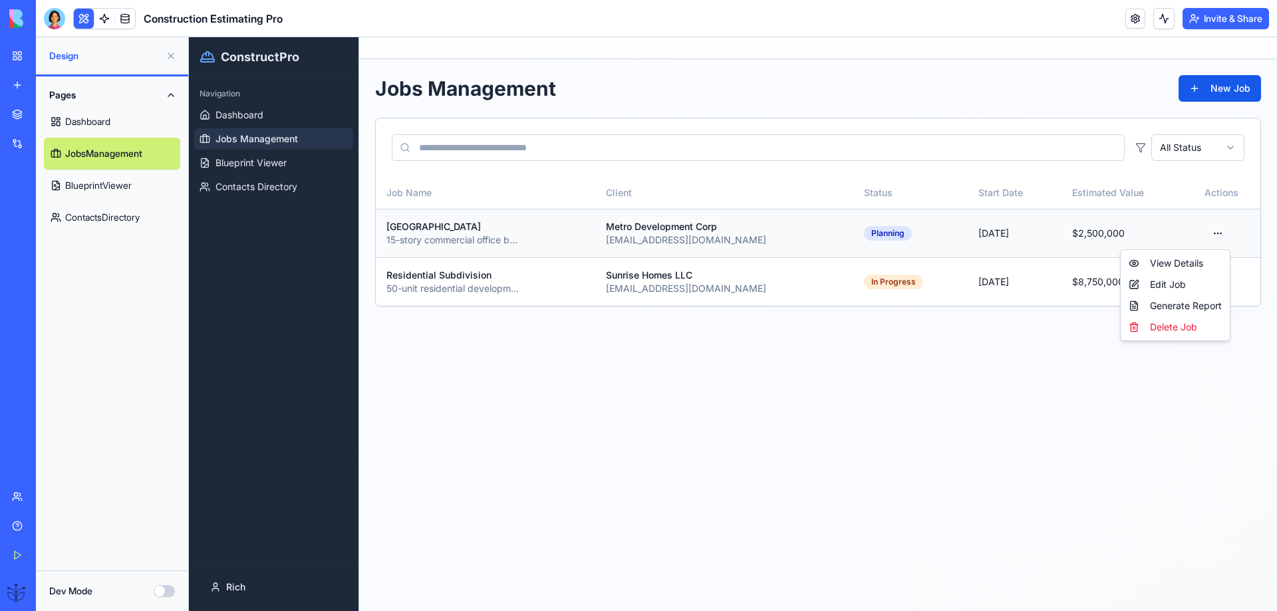
click at [1216, 236] on html "ConstructPro Navigation Dashboard Jobs Management Blueprint Viewer Contacts Dir…" at bounding box center [733, 324] width 1088 height 574
click at [1158, 287] on div "Edit Job" at bounding box center [1176, 284] width 104 height 21
click at [1214, 282] on html "ConstructPro Navigation Dashboard Jobs Management Blueprint Viewer Contacts Dir…" at bounding box center [733, 324] width 1088 height 574
click at [1162, 332] on div "Edit Job" at bounding box center [1176, 333] width 104 height 21
click at [652, 241] on div "[EMAIL_ADDRESS][DOMAIN_NAME]" at bounding box center [724, 240] width 237 height 13
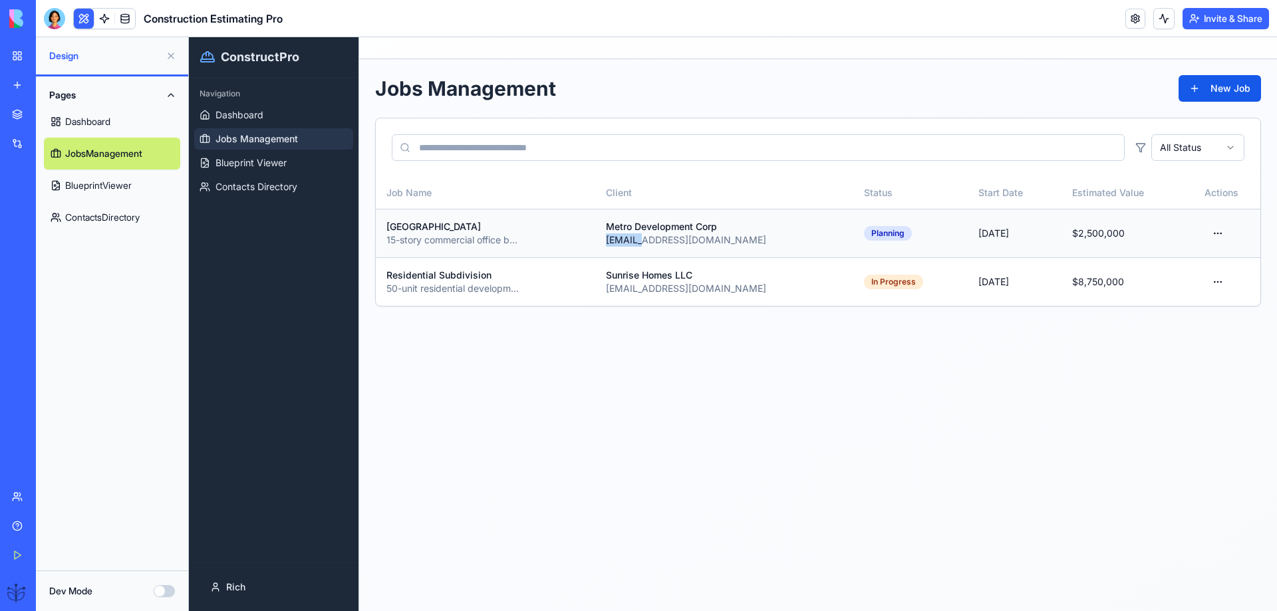
click at [652, 241] on div "[EMAIL_ADDRESS][DOMAIN_NAME]" at bounding box center [724, 240] width 237 height 13
click at [1184, 151] on html "ConstructPro Navigation Dashboard Jobs Management Blueprint Viewer Contacts Dir…" at bounding box center [733, 324] width 1088 height 574
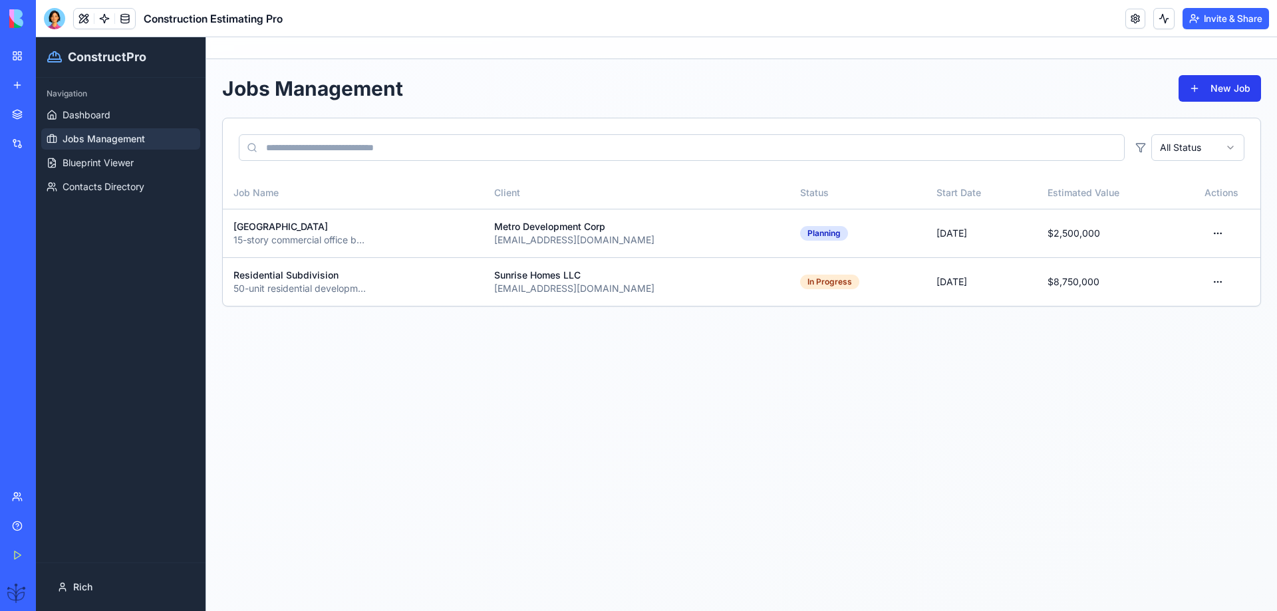
click at [1205, 89] on button "New Job" at bounding box center [1220, 88] width 83 height 27
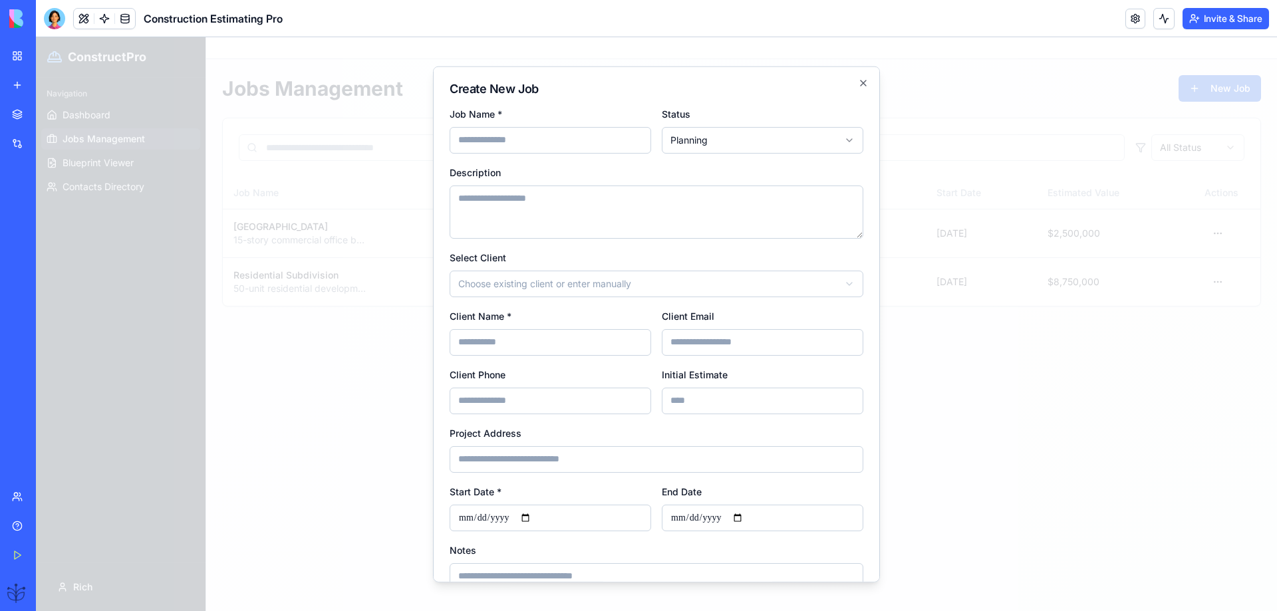
click at [731, 140] on body "**********" at bounding box center [657, 324] width 1242 height 574
click at [732, 140] on body "**********" at bounding box center [657, 324] width 1242 height 574
click at [858, 84] on icon "button" at bounding box center [863, 82] width 11 height 11
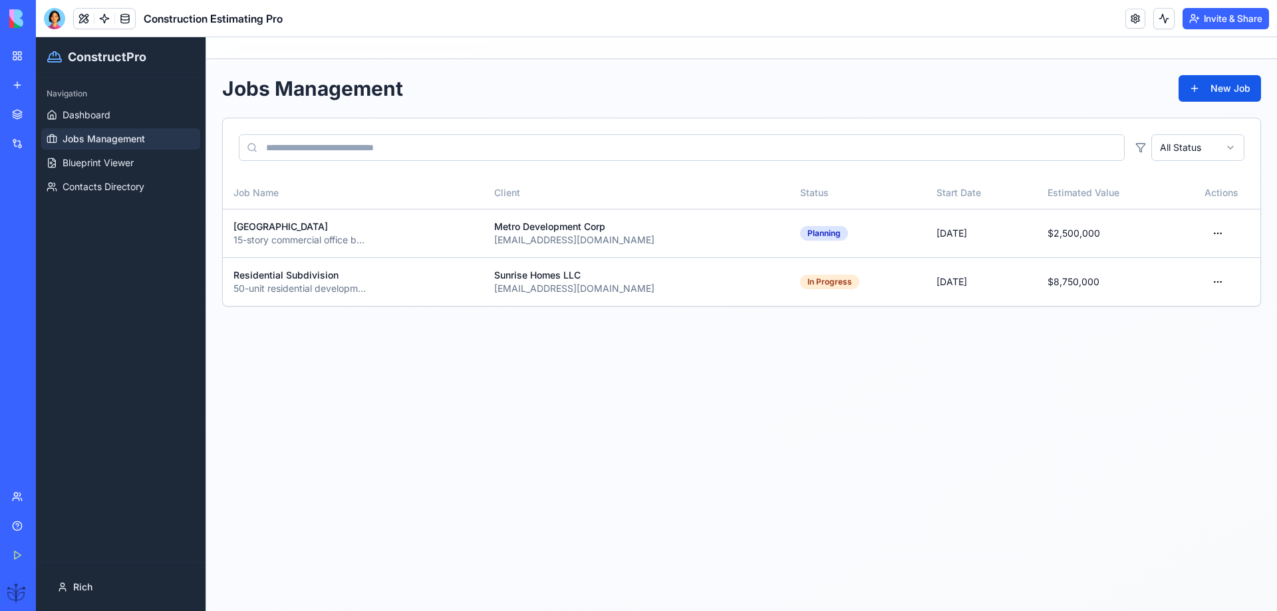
click at [21, 526] on link "Help" at bounding box center [30, 526] width 53 height 27
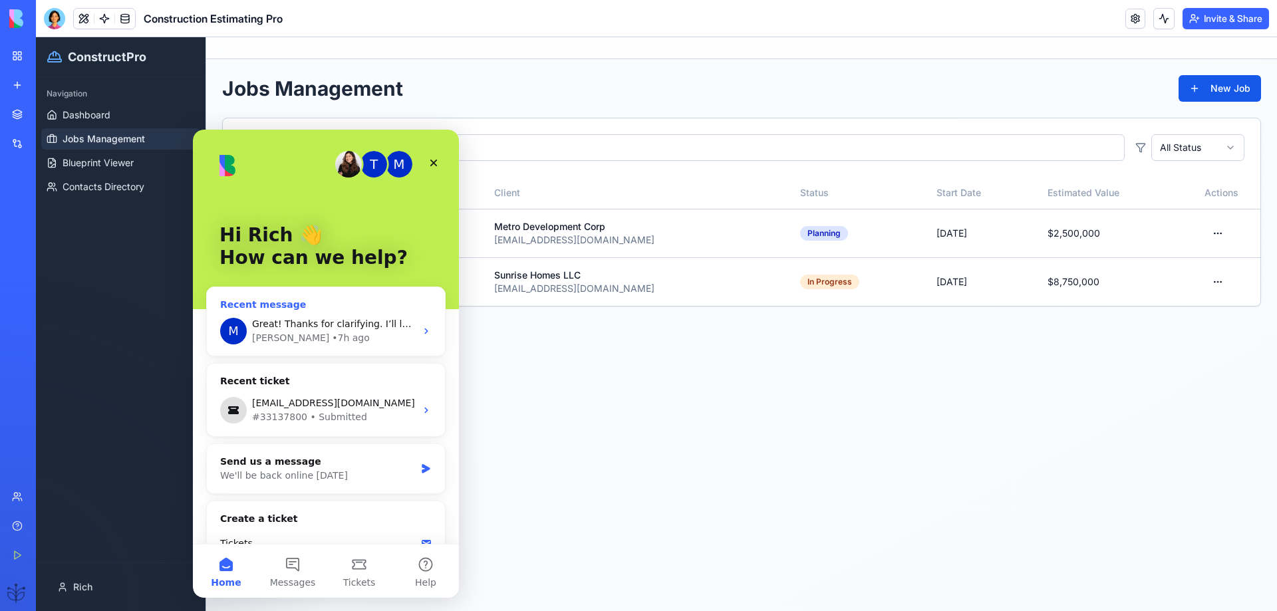
click at [373, 329] on span "Great! Thanks for clarifying. I’ll let you know as soon as PDF preview is live …" at bounding box center [498, 324] width 492 height 11
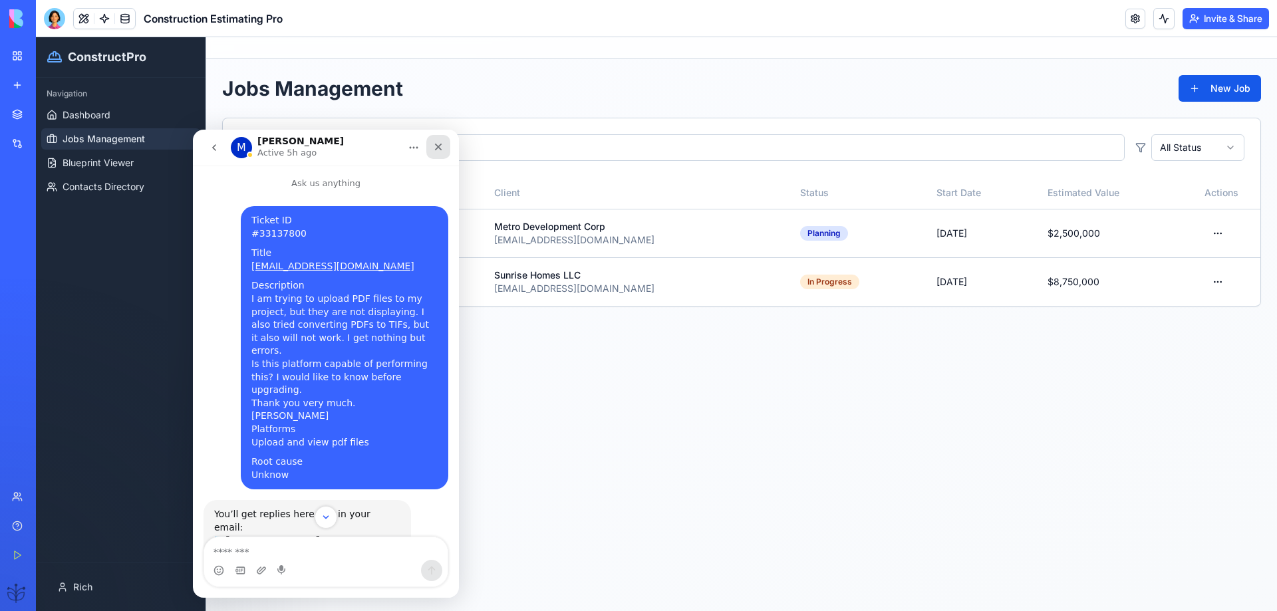
click at [438, 148] on icon "Close" at bounding box center [438, 147] width 11 height 11
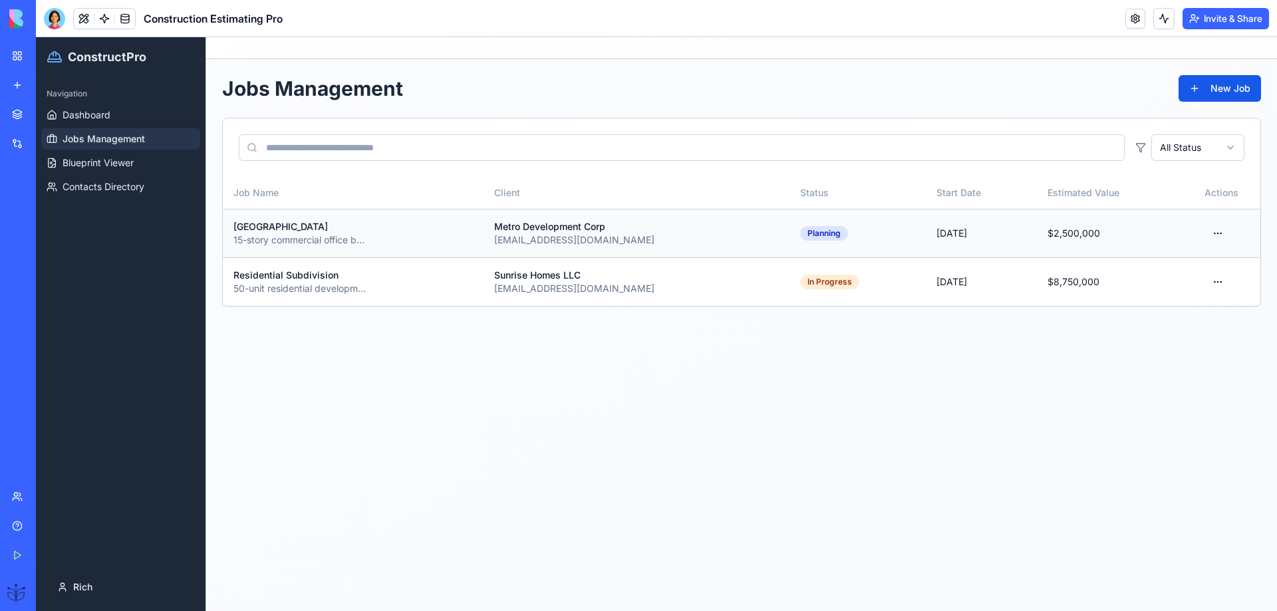
scroll to position [405, 0]
click at [75, 119] on span "Dashboard" at bounding box center [87, 114] width 48 height 13
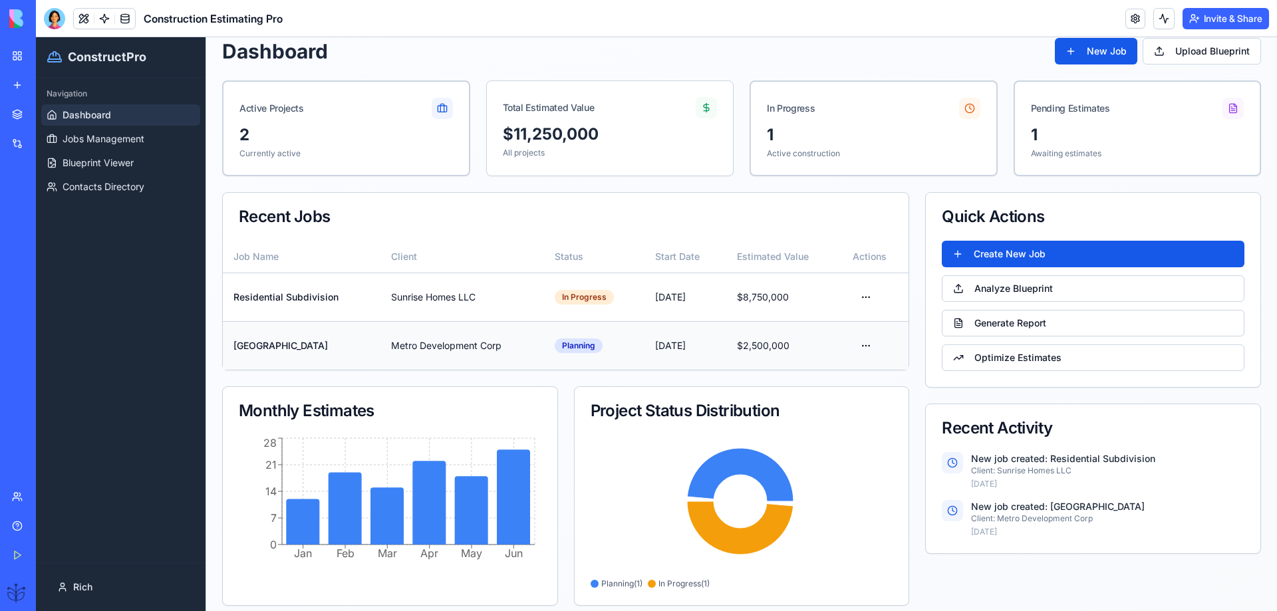
scroll to position [48, 0]
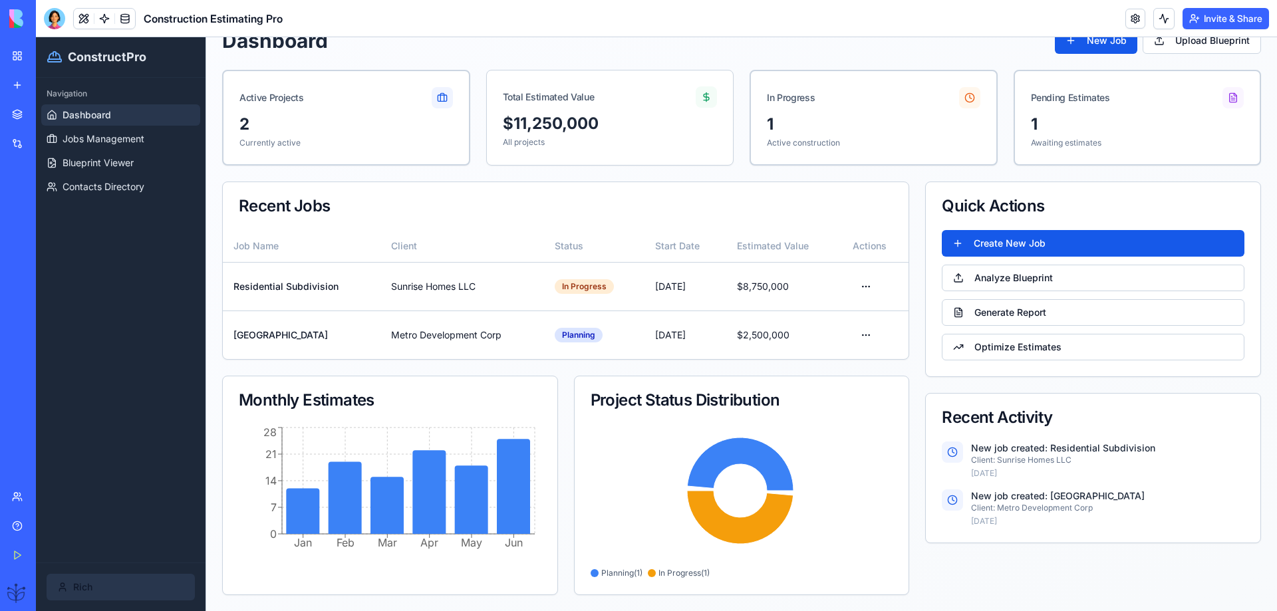
click at [73, 585] on html "ConstructPro Navigation Dashboard Jobs Management Blueprint Viewer Contacts Dir…" at bounding box center [657, 300] width 1242 height 622
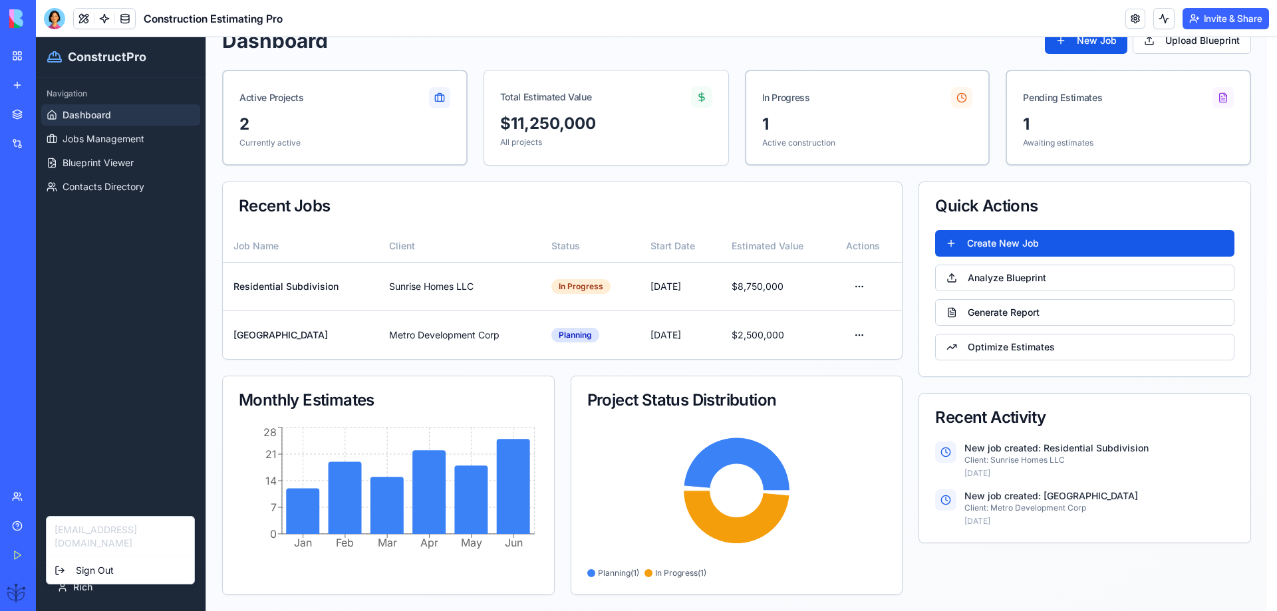
click at [98, 454] on html "ConstructPro Navigation Dashboard Jobs Management Blueprint Viewer Contacts Dir…" at bounding box center [657, 300] width 1242 height 622
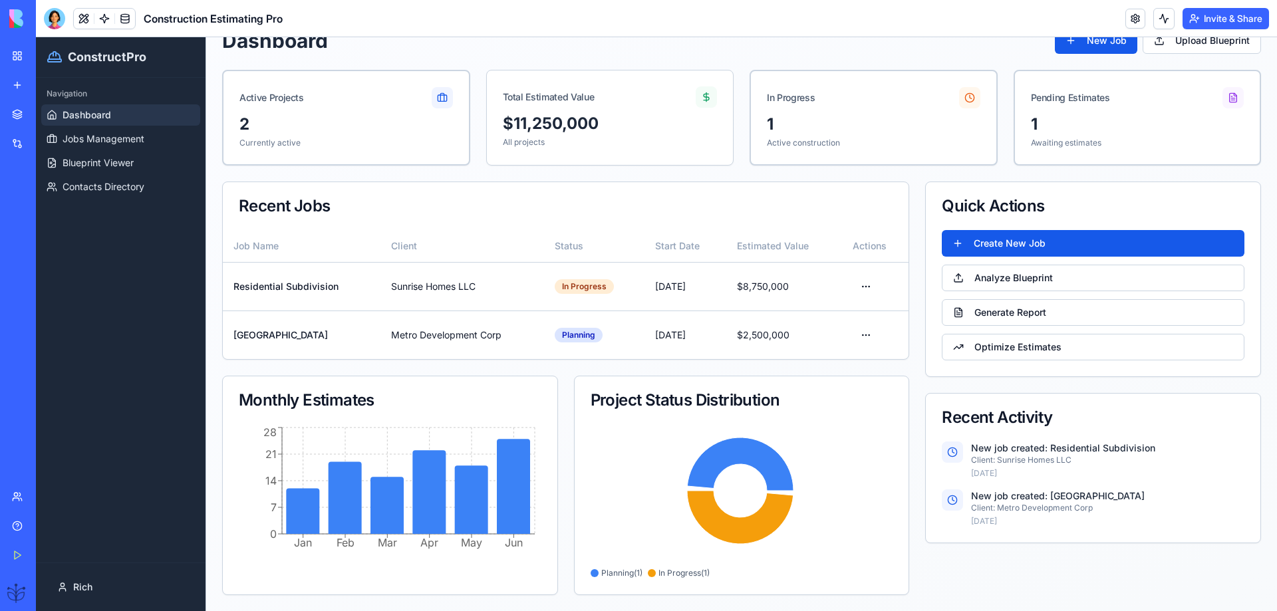
click at [24, 497] on link "Team" at bounding box center [30, 497] width 53 height 27
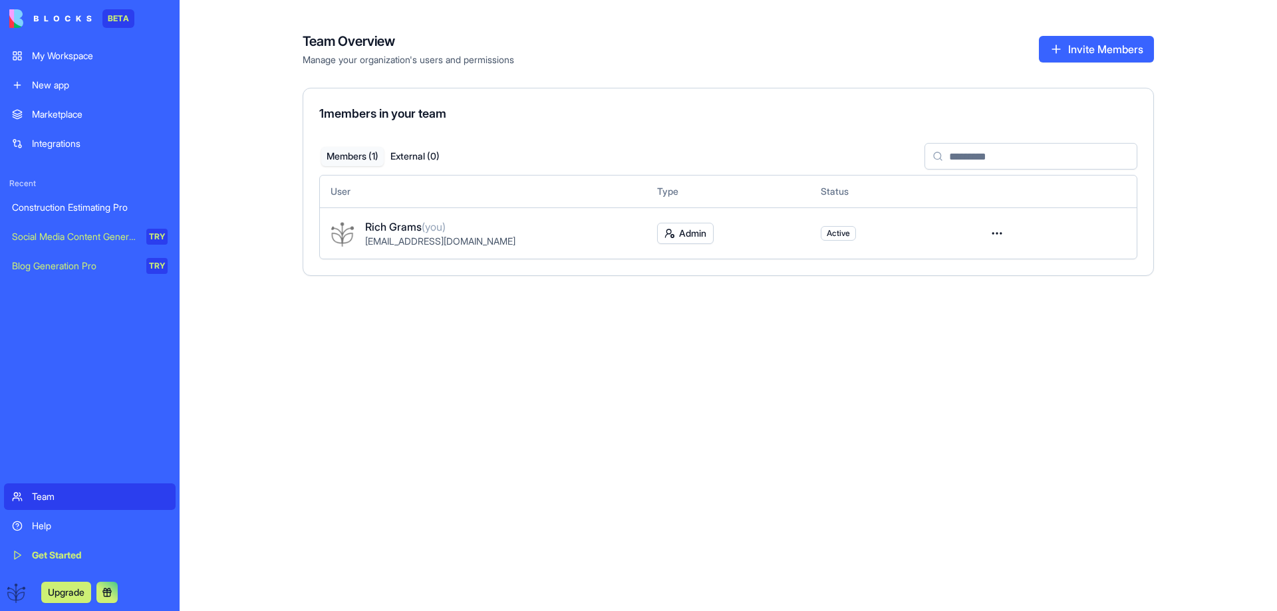
click at [47, 214] on div "Construction Estimating Pro" at bounding box center [90, 207] width 156 height 13
click at [75, 207] on div "Construction Estimating Pro" at bounding box center [90, 207] width 156 height 13
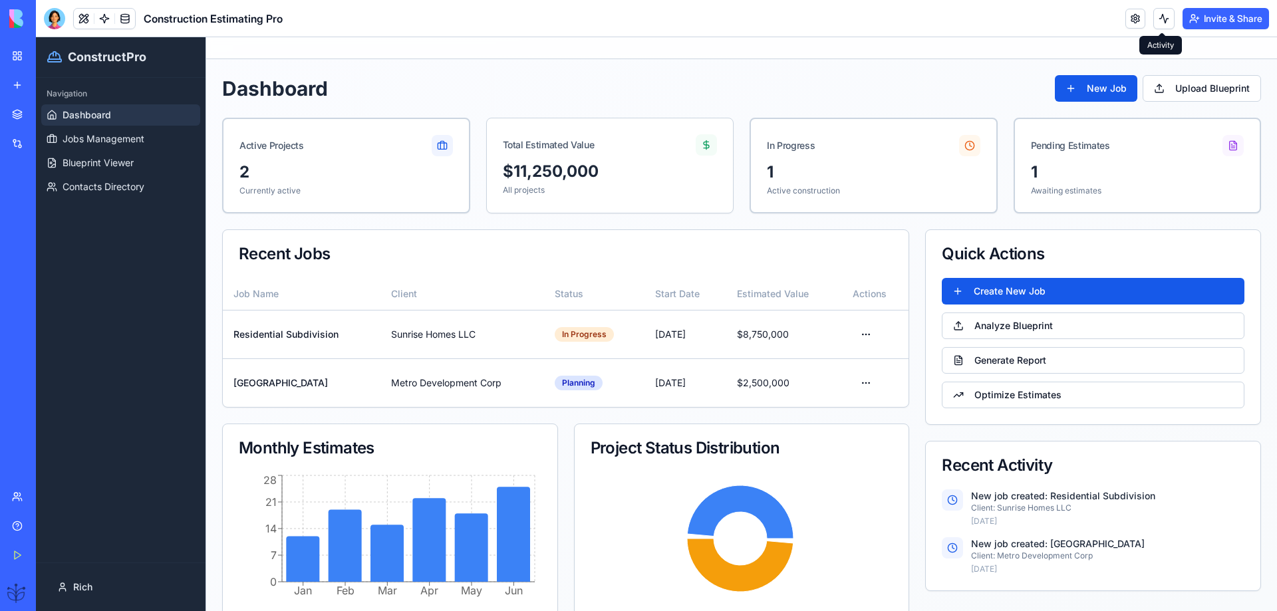
click at [1160, 23] on button at bounding box center [1164, 18] width 21 height 21
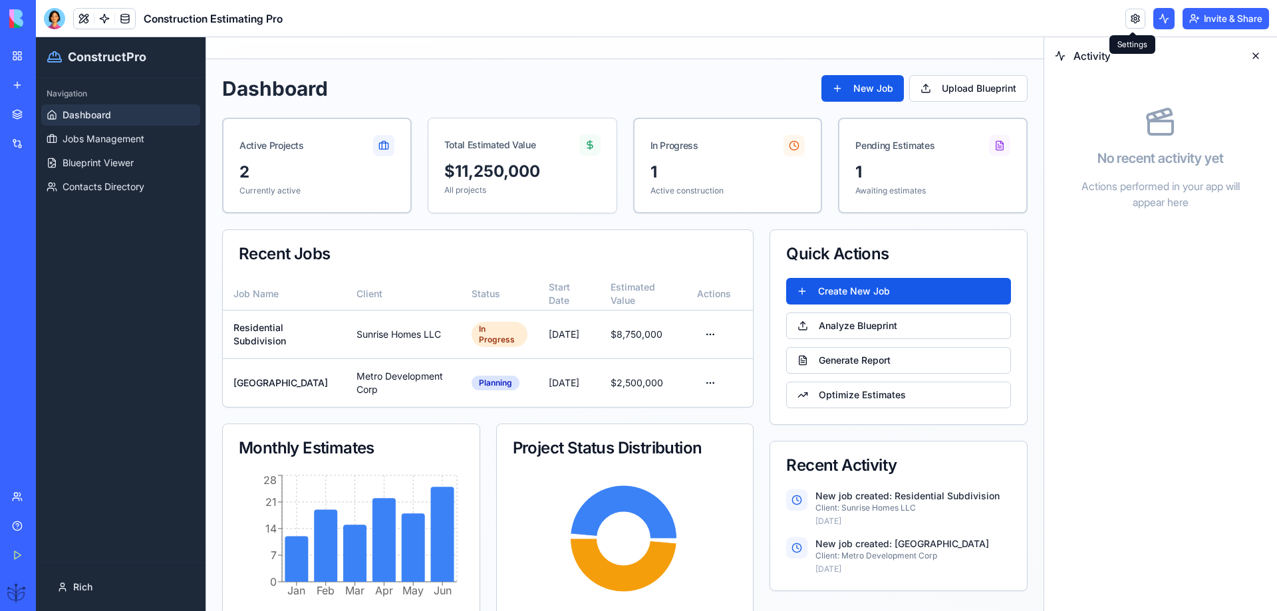
click at [1136, 19] on link at bounding box center [1136, 19] width 20 height 20
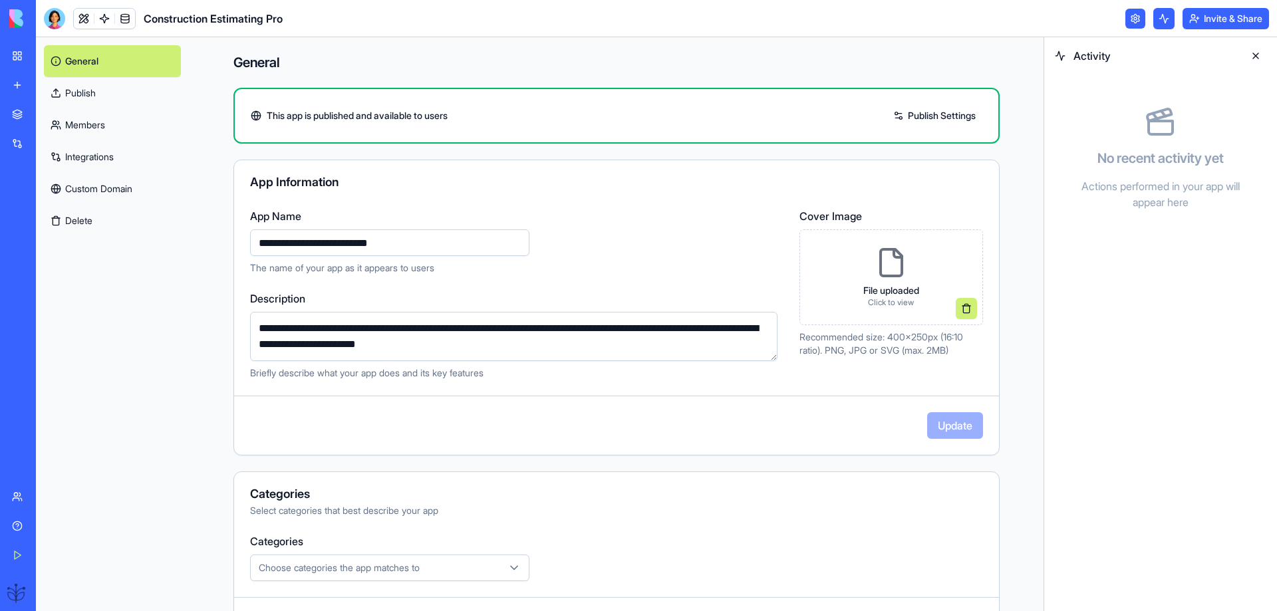
click at [333, 558] on button "Choose categories the app matches to" at bounding box center [389, 568] width 279 height 27
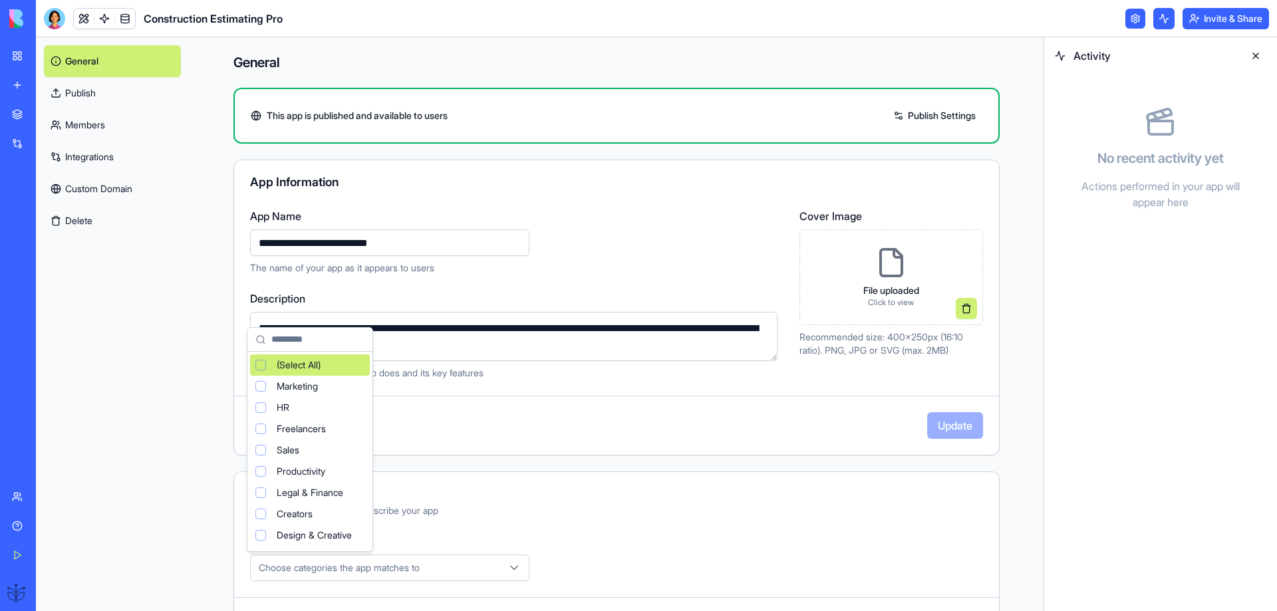
click at [330, 568] on html "**********" at bounding box center [638, 305] width 1277 height 611
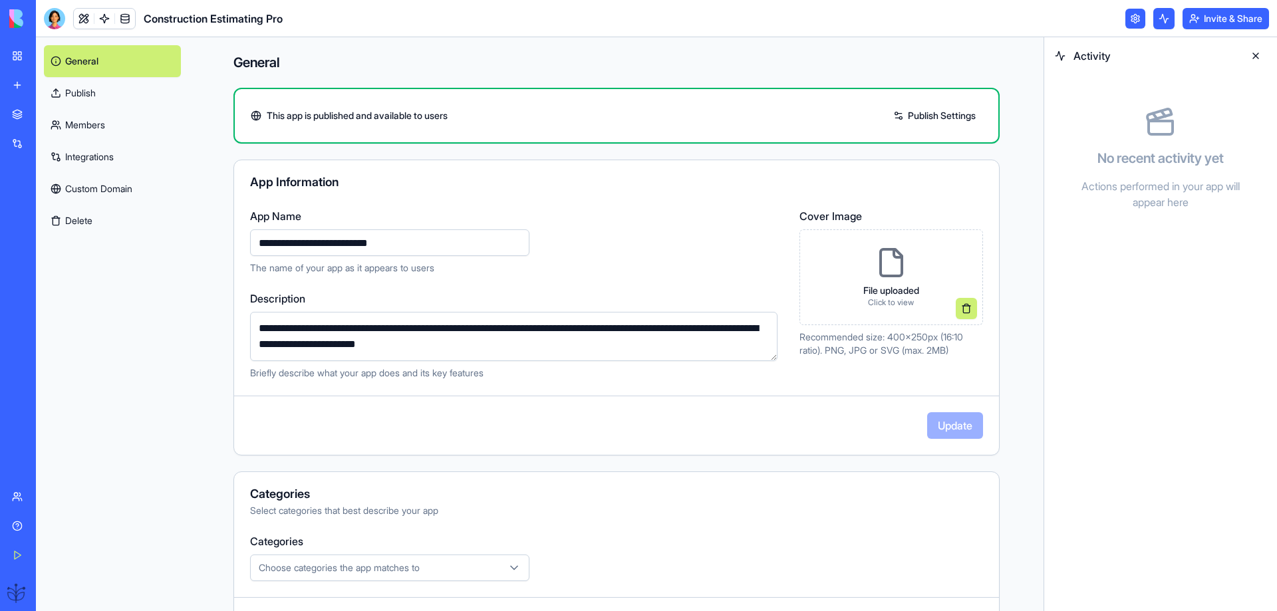
click at [328, 569] on span "Choose categories the app matches to" at bounding box center [339, 568] width 161 height 13
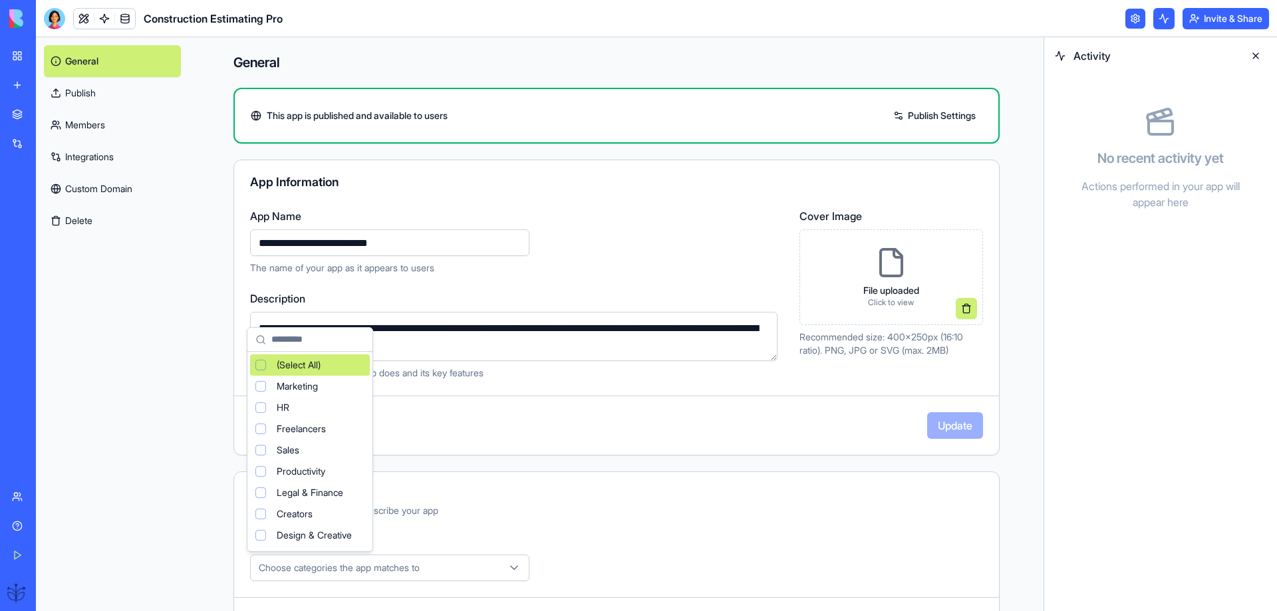
click at [912, 118] on html "**********" at bounding box center [638, 305] width 1277 height 611
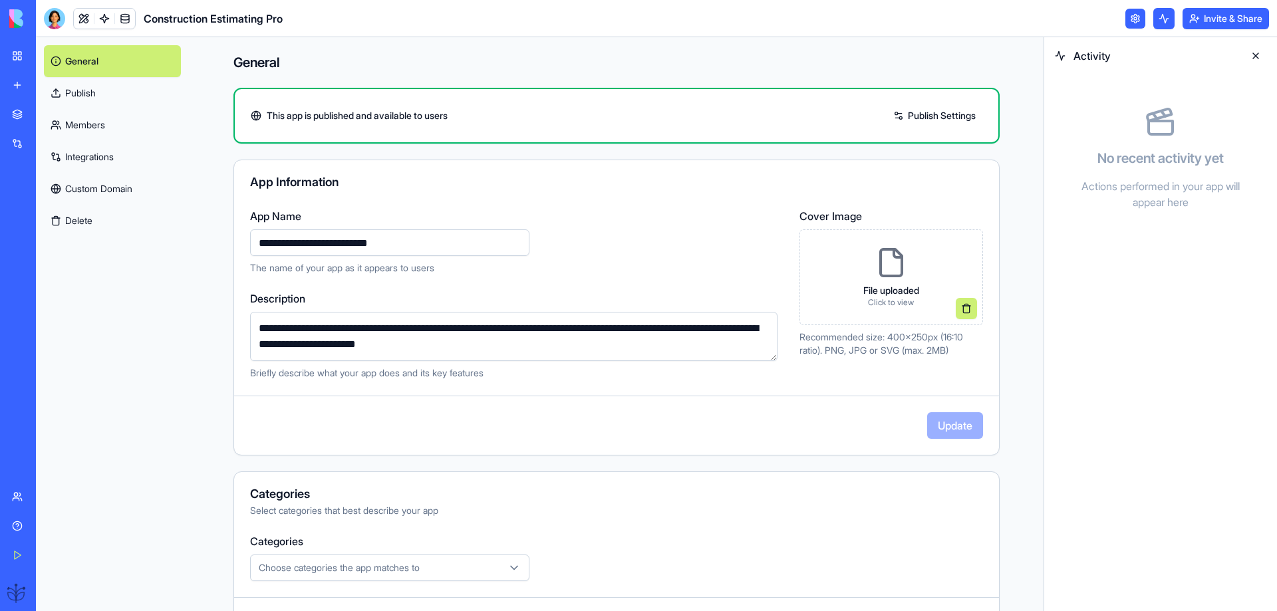
click at [911, 117] on link "Publish Settings" at bounding box center [935, 115] width 96 height 21
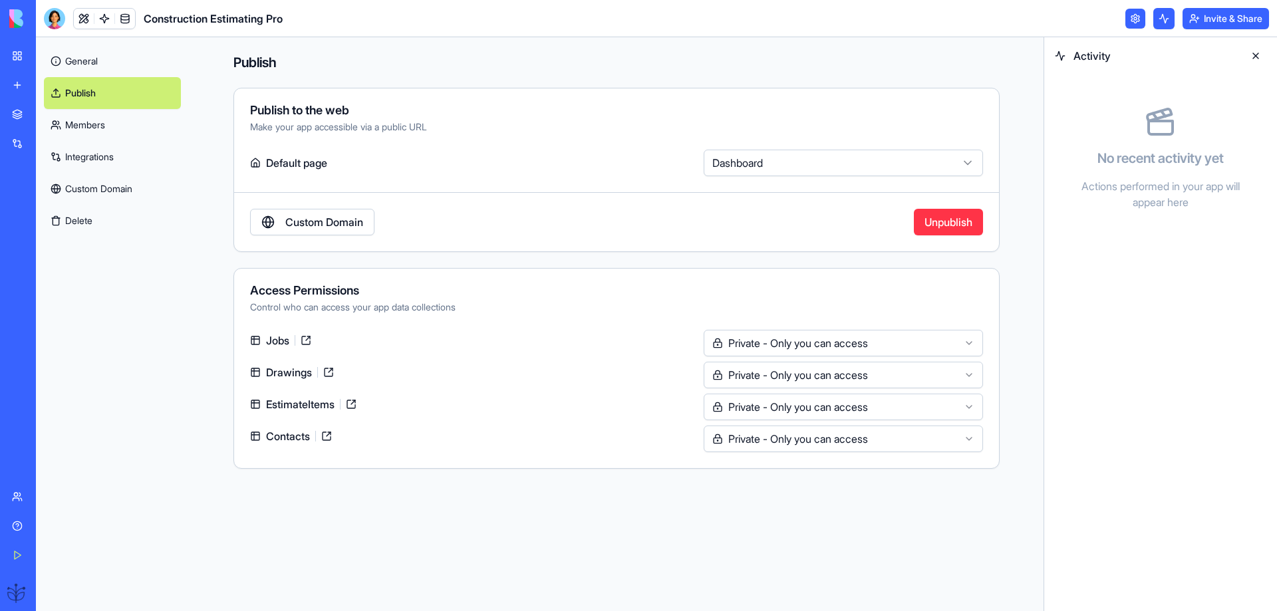
click at [317, 228] on link "Custom Domain" at bounding box center [312, 222] width 124 height 27
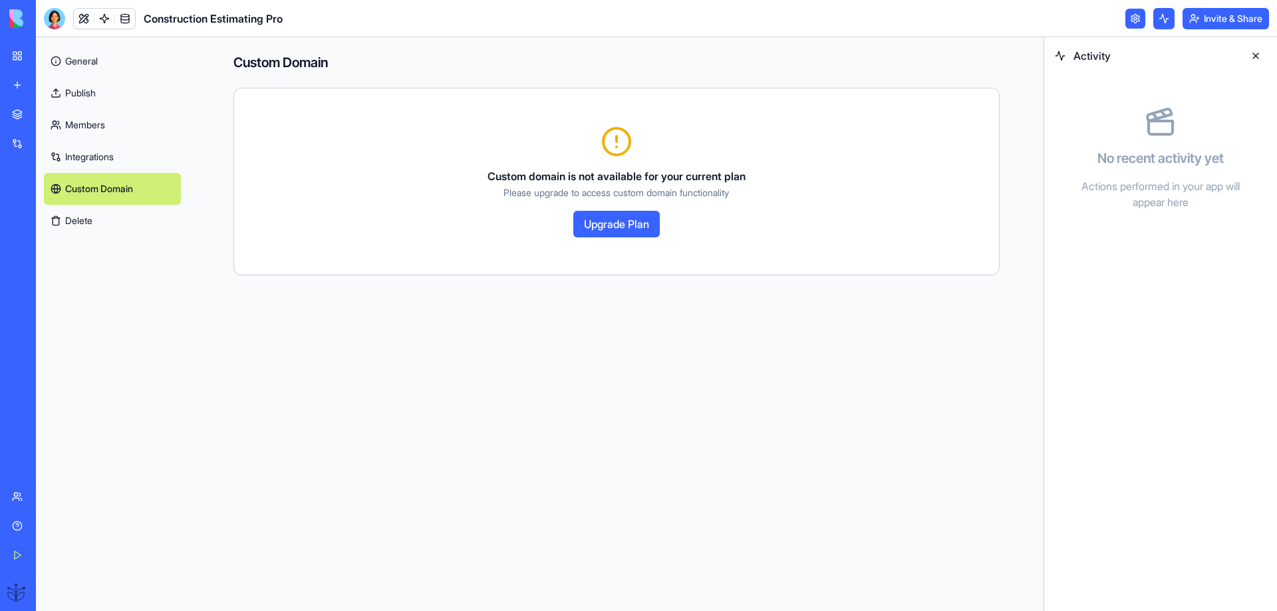
click at [601, 228] on button "Upgrade Plan" at bounding box center [617, 224] width 86 height 27
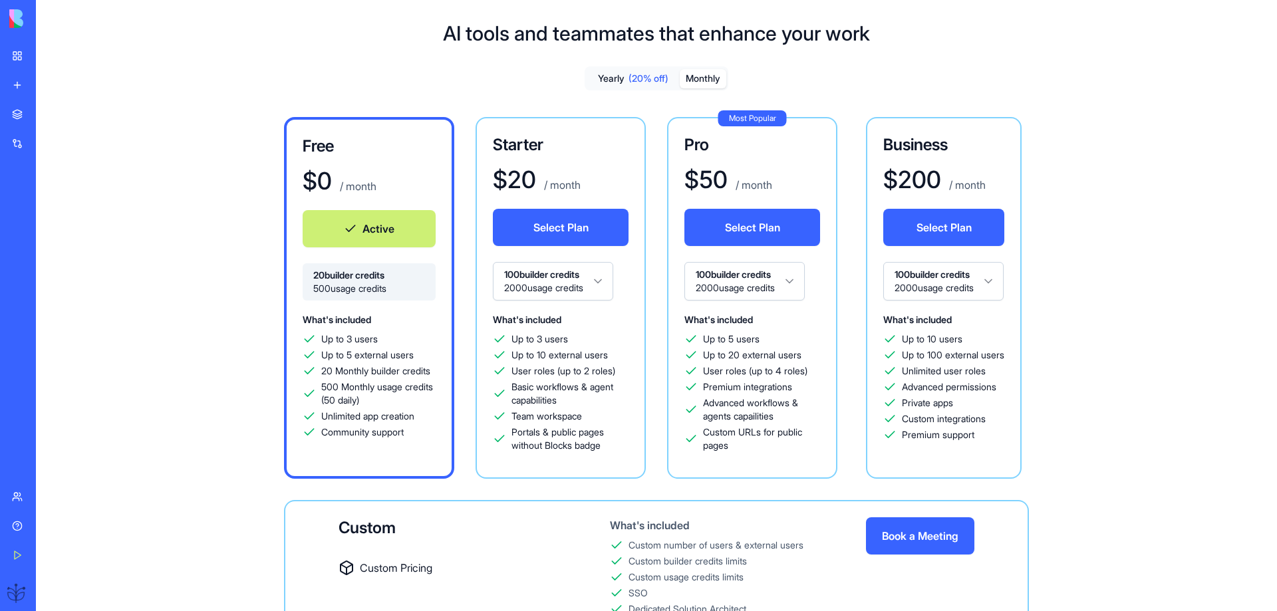
click at [49, 208] on div "Construction Estimating Pro" at bounding box center [30, 207] width 37 height 13
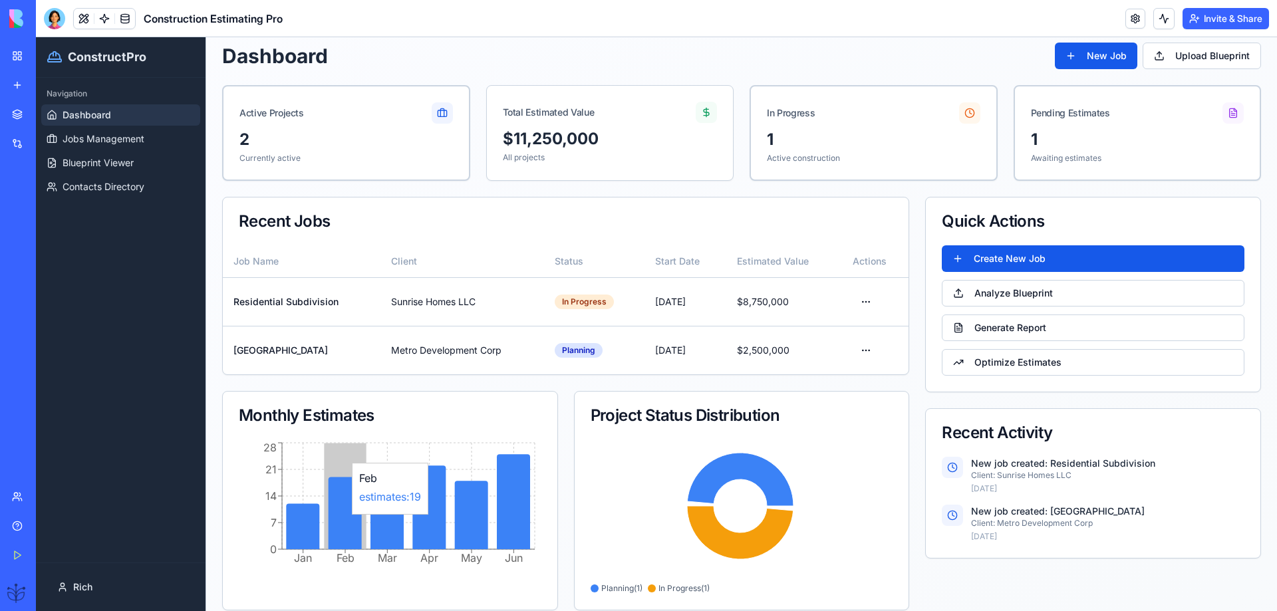
scroll to position [48, 0]
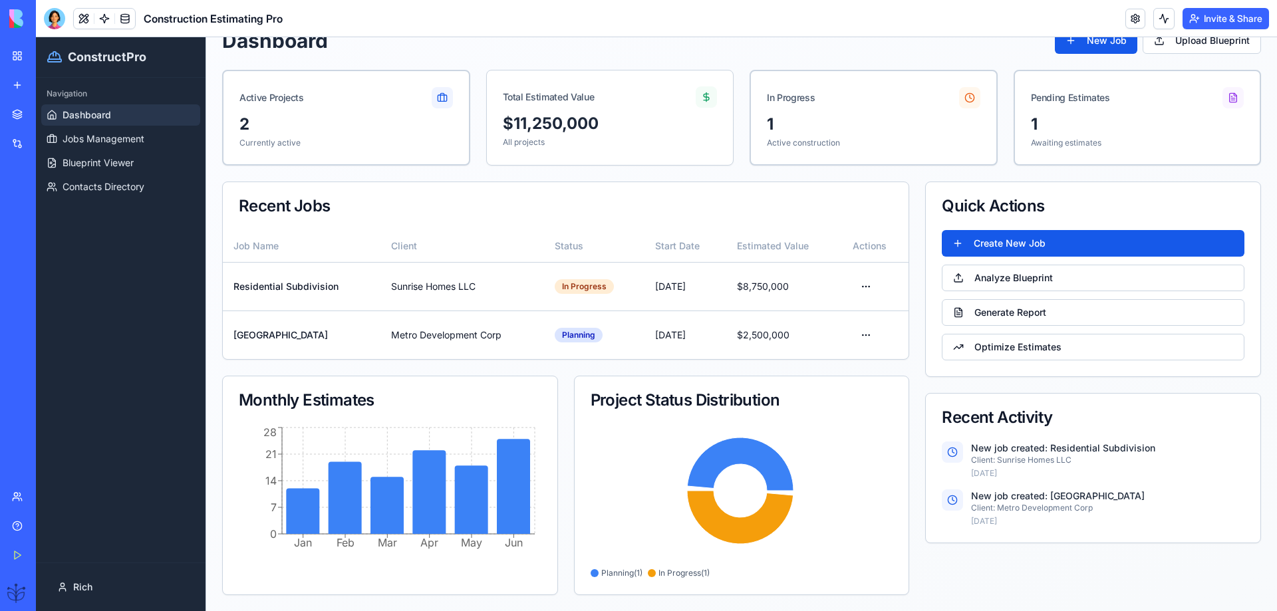
click at [29, 526] on link "Help" at bounding box center [30, 526] width 53 height 27
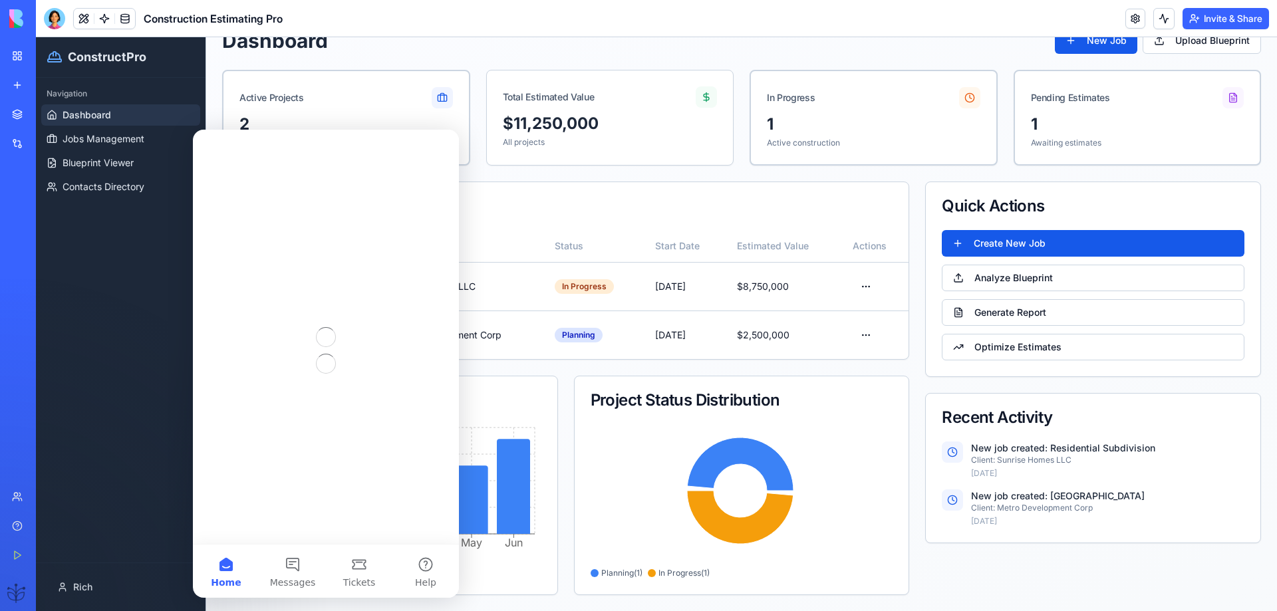
scroll to position [0, 0]
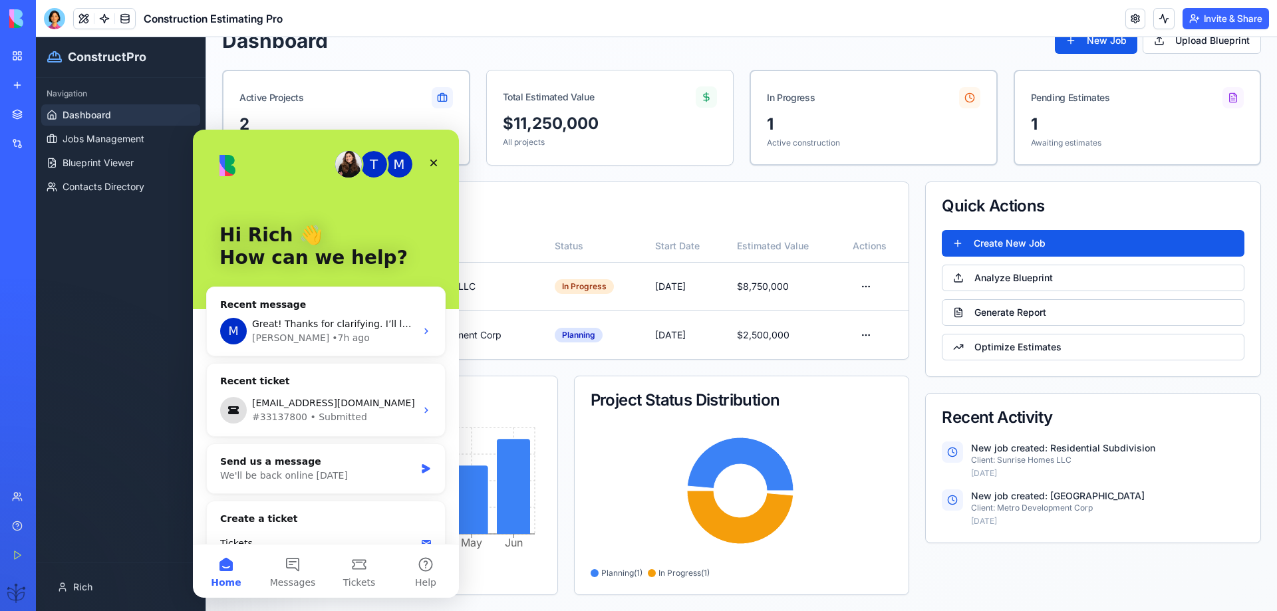
click at [41, 500] on div "Team" at bounding box center [40, 496] width 17 height 13
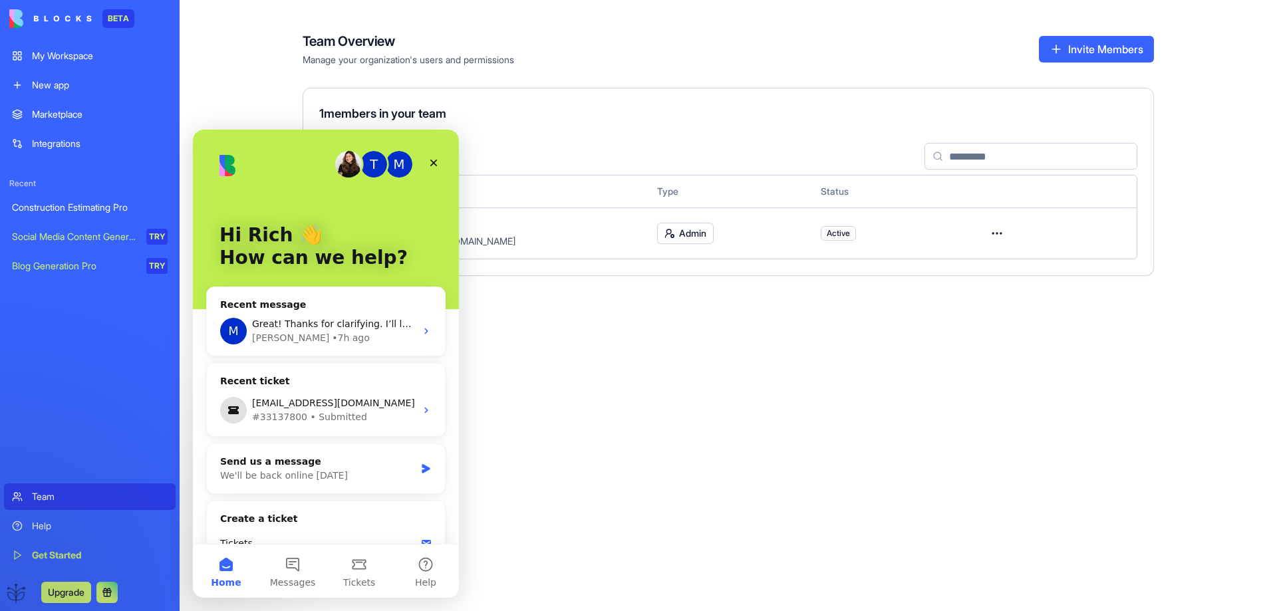
click at [67, 202] on div "Construction Estimating Pro" at bounding box center [90, 207] width 156 height 13
click at [59, 120] on div "Marketplace" at bounding box center [100, 114] width 136 height 13
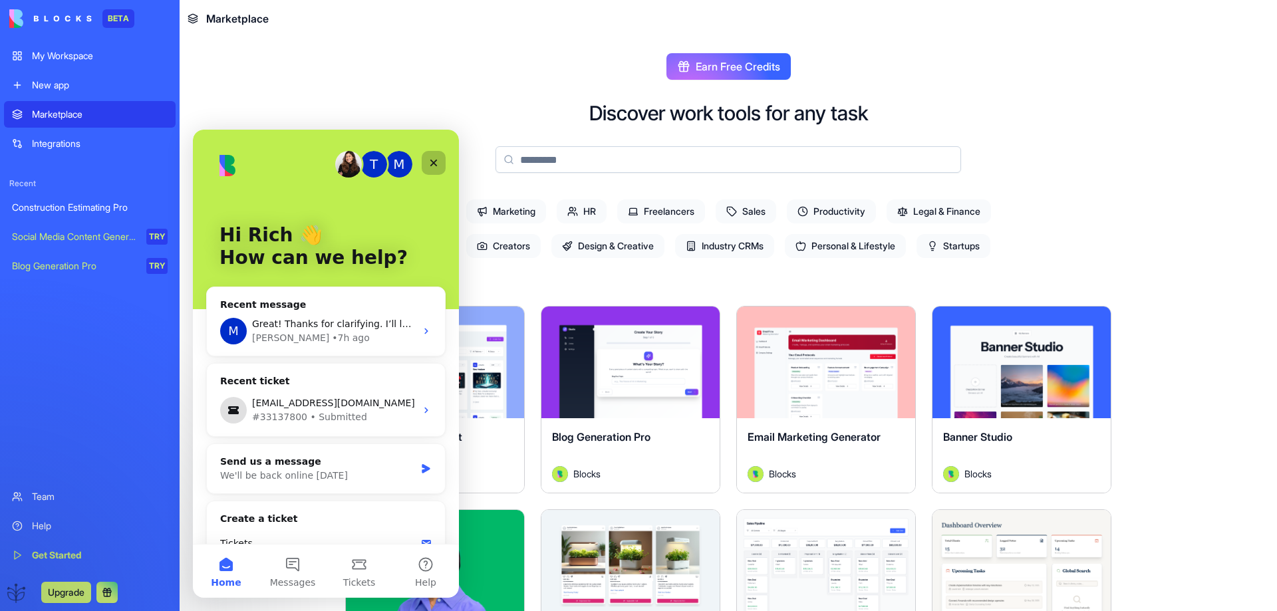
click at [433, 166] on icon "Close" at bounding box center [433, 163] width 11 height 11
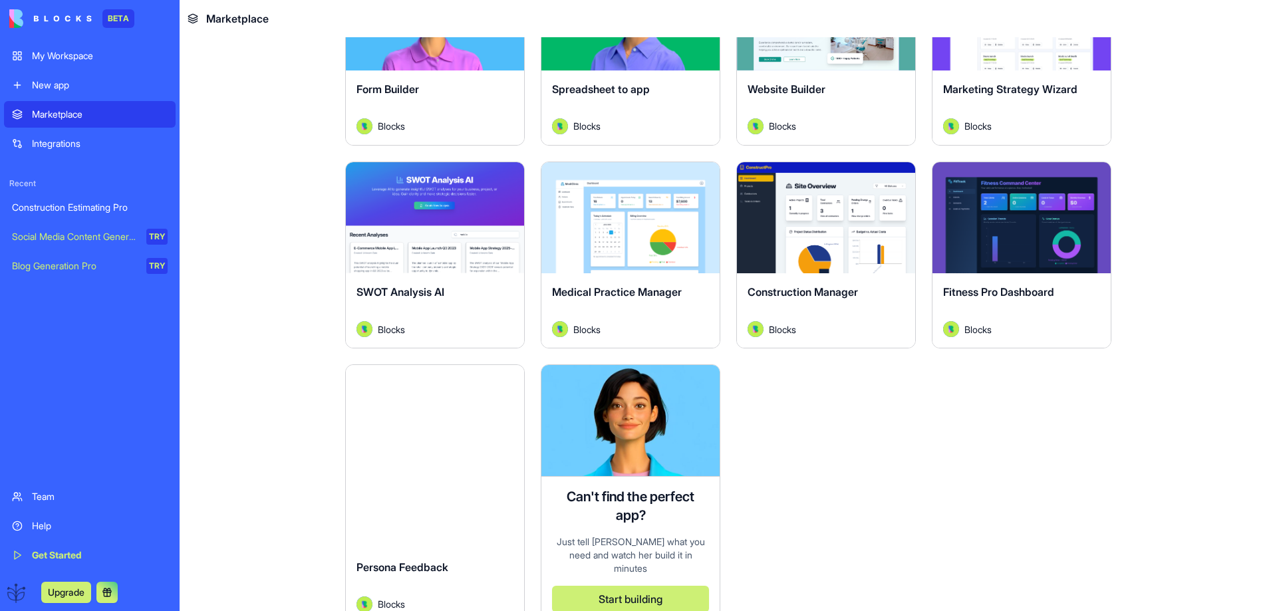
scroll to position [3230, 0]
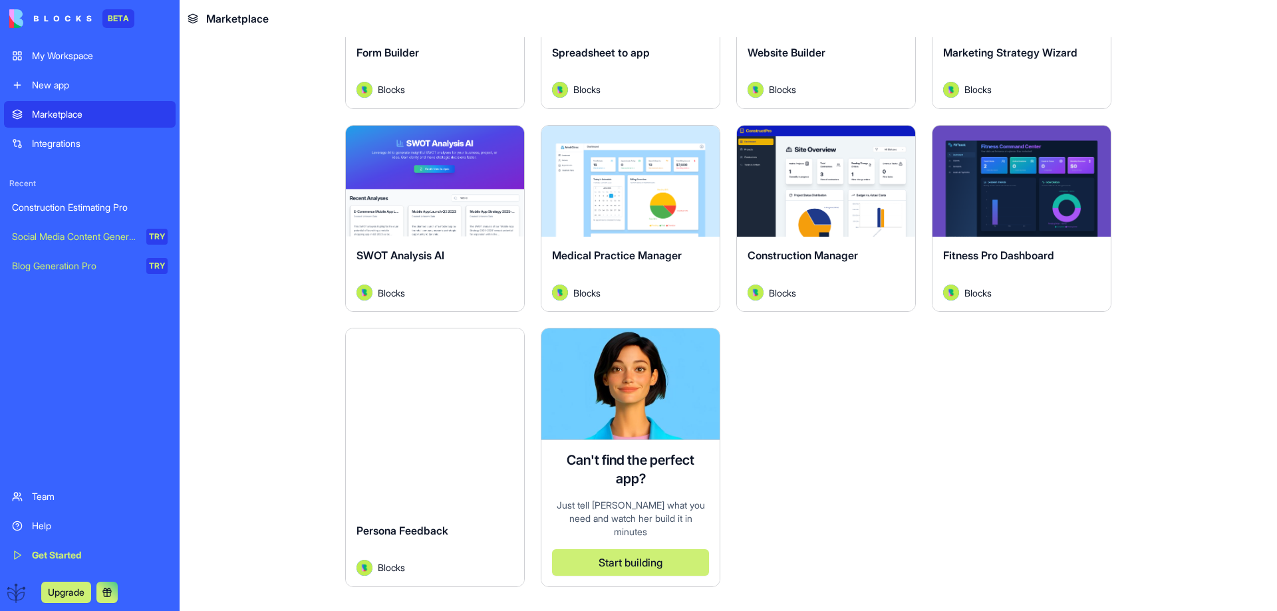
click at [806, 180] on button "Explore" at bounding box center [826, 181] width 100 height 27
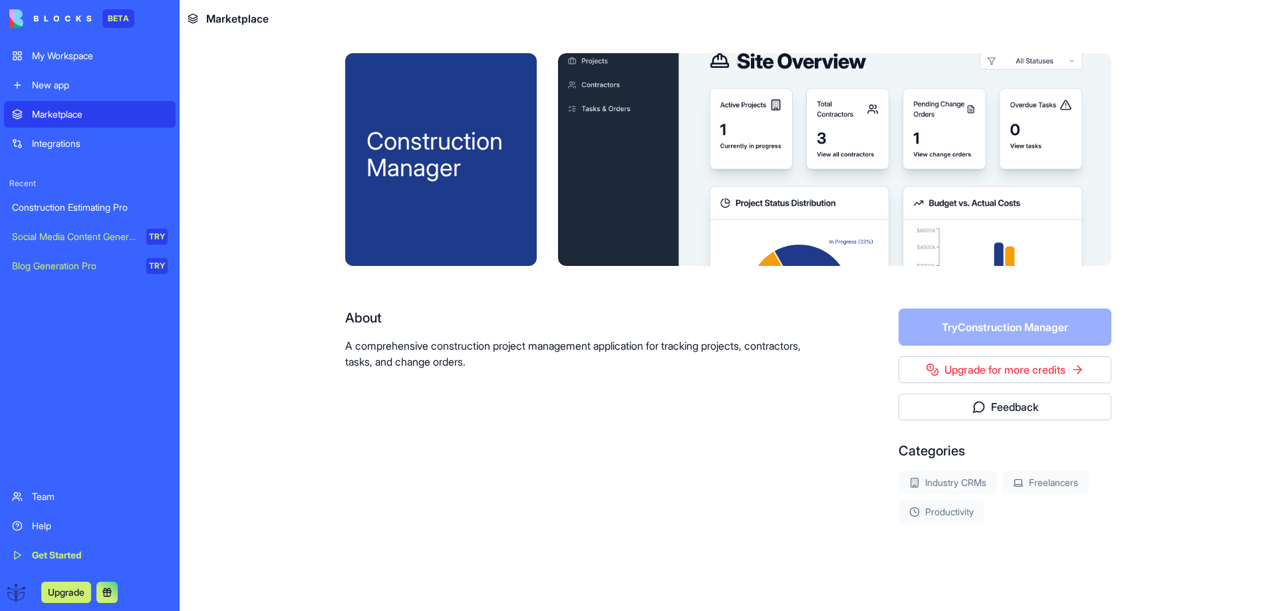
click at [942, 325] on form "Try Construction Manager" at bounding box center [1005, 327] width 213 height 37
click at [51, 210] on div "Construction Estimating Pro" at bounding box center [90, 207] width 156 height 13
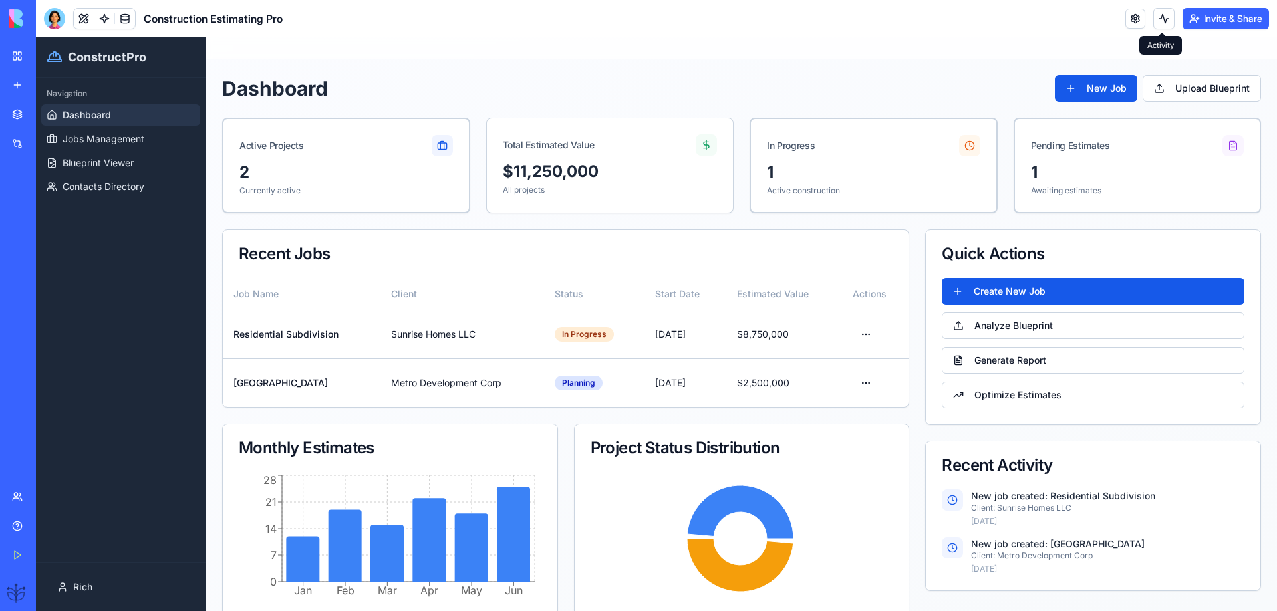
click at [1162, 19] on button at bounding box center [1164, 18] width 21 height 21
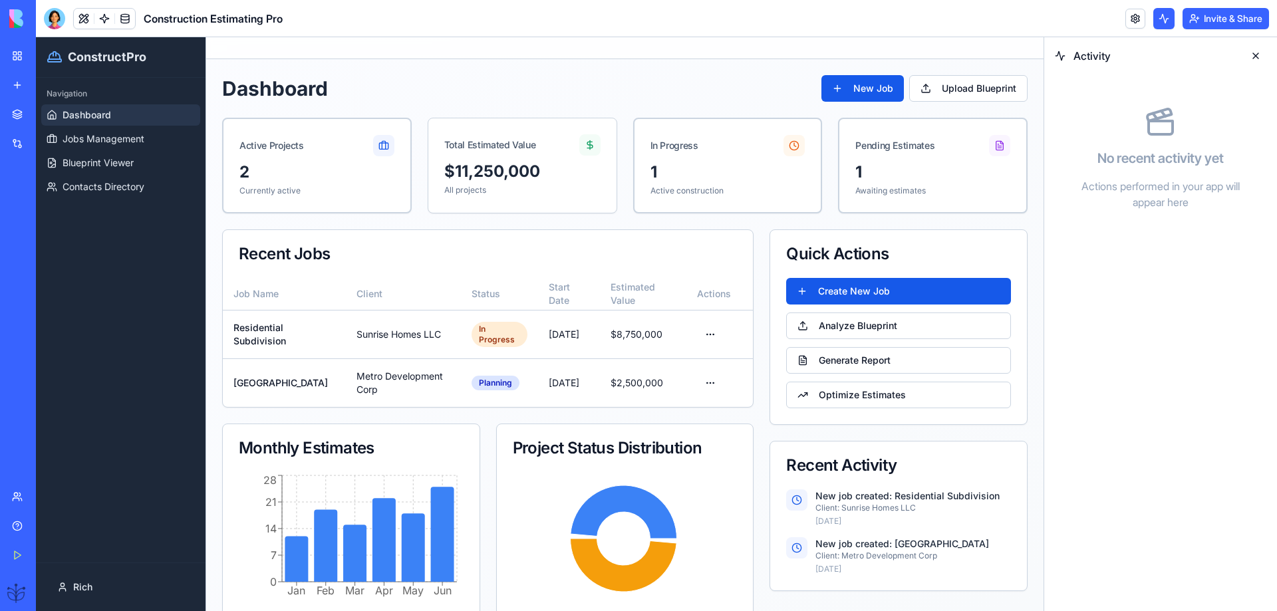
click at [1160, 19] on button at bounding box center [1164, 18] width 21 height 21
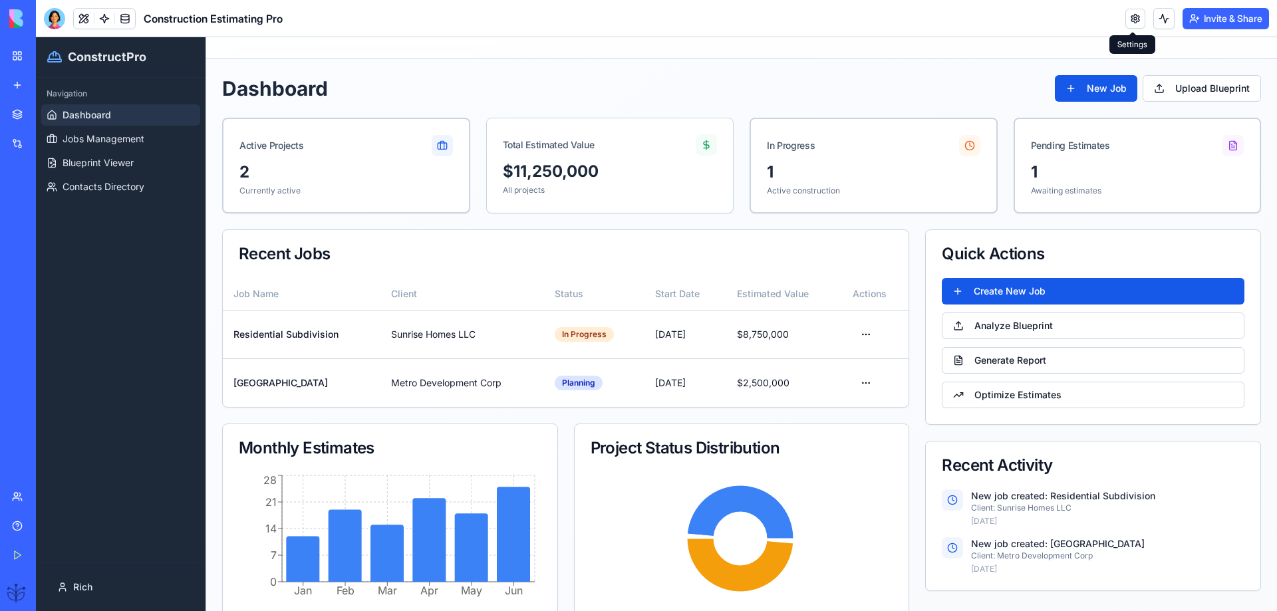
click at [1128, 17] on link at bounding box center [1136, 19] width 20 height 20
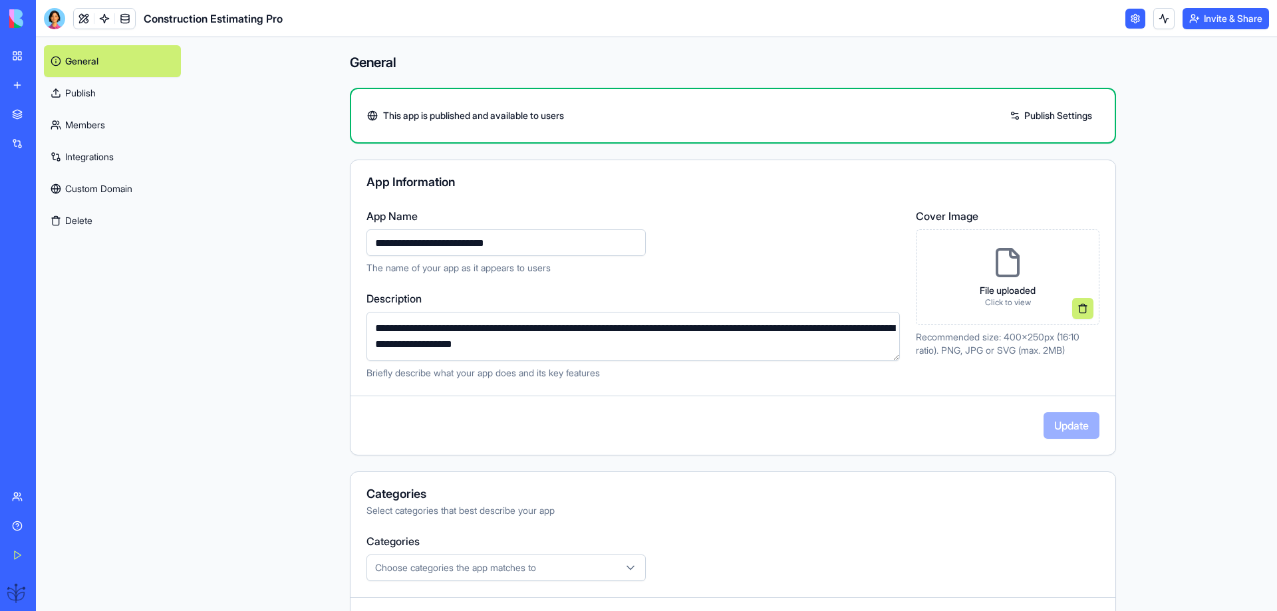
click at [1028, 117] on link "Publish Settings" at bounding box center [1051, 115] width 96 height 21
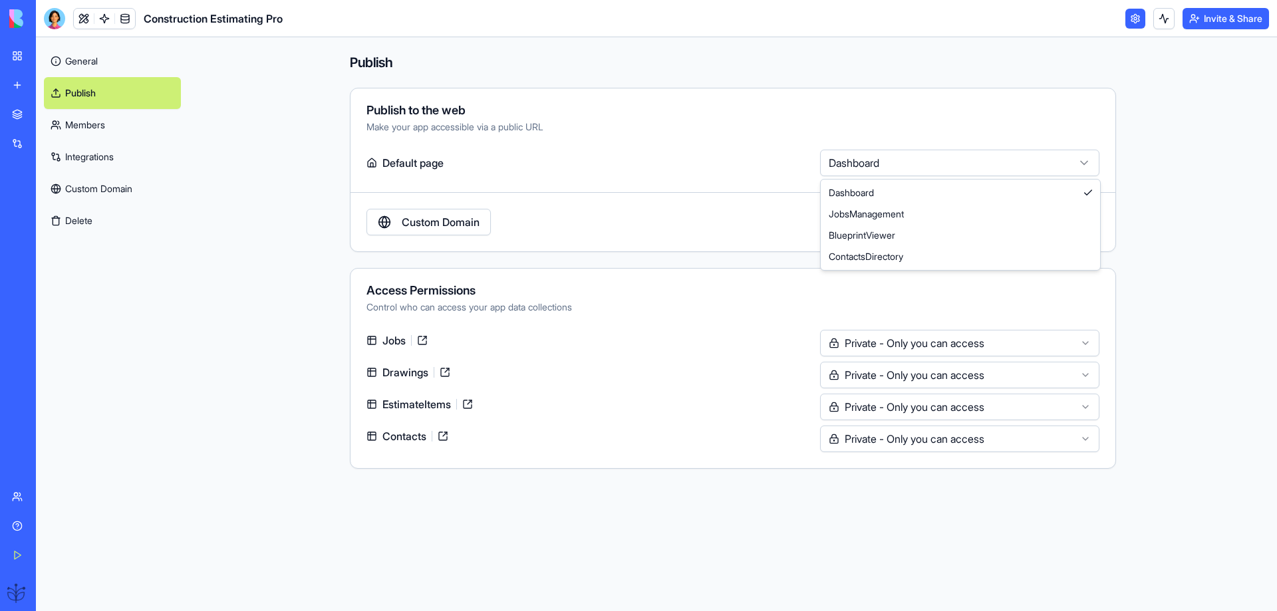
click at [941, 164] on html "**********" at bounding box center [638, 305] width 1277 height 611
drag, startPoint x: 877, startPoint y: 208, endPoint x: 884, endPoint y: 204, distance: 8.3
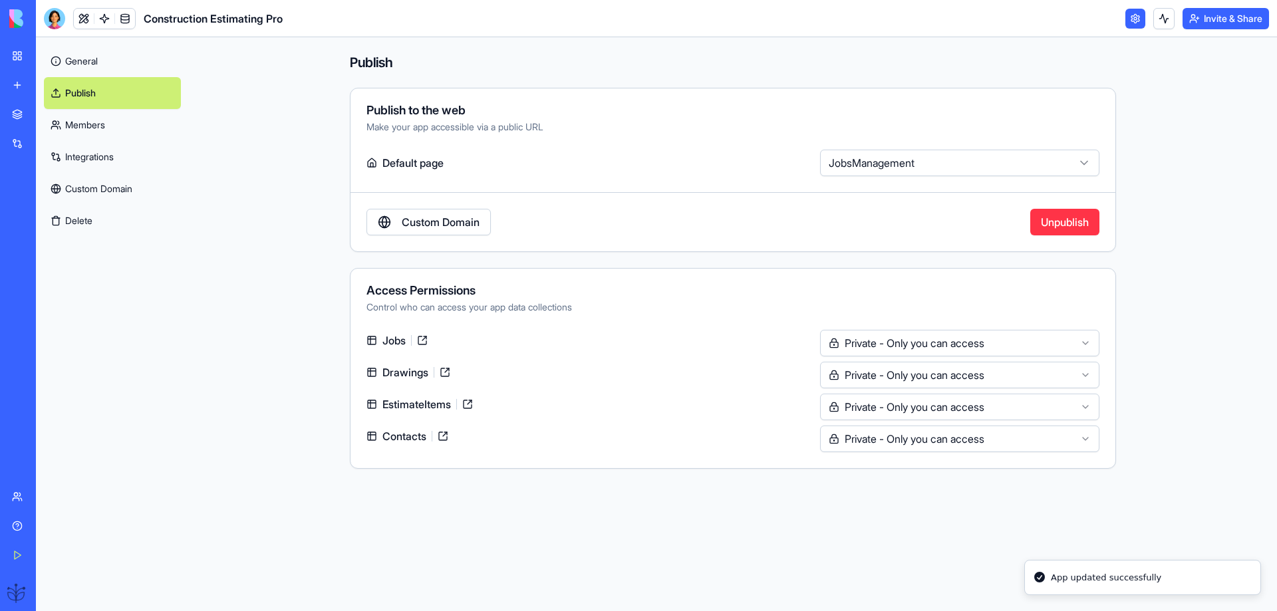
click at [878, 207] on div "**********" at bounding box center [733, 170] width 766 height 164
click at [890, 159] on html "**********" at bounding box center [638, 305] width 1277 height 611
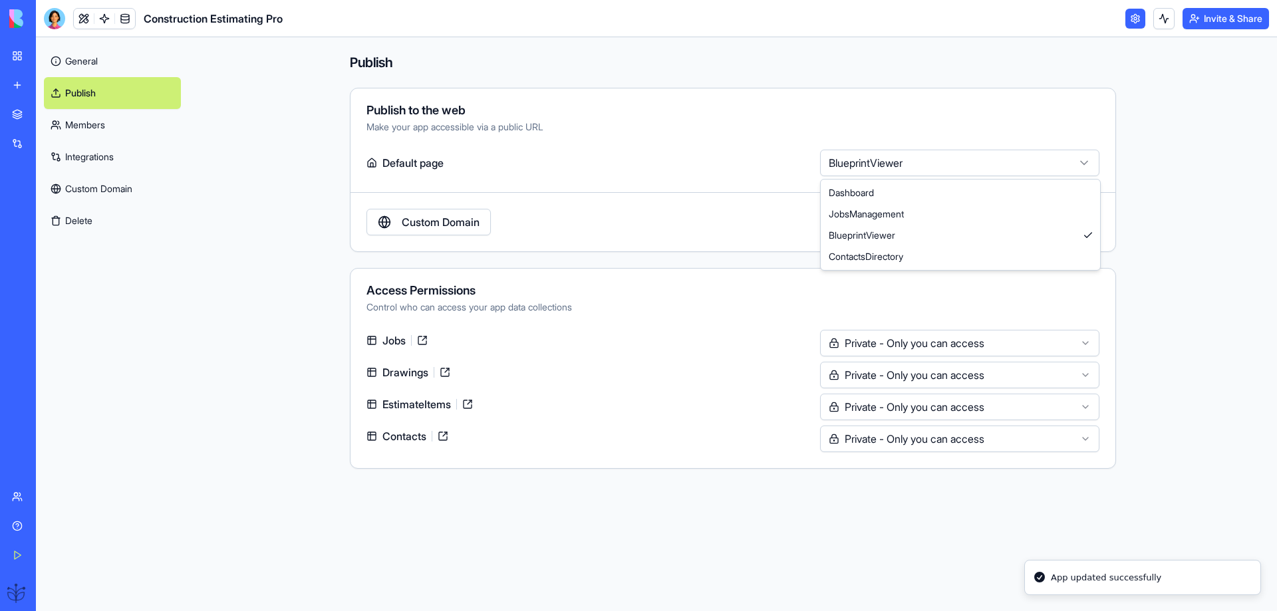
click at [860, 153] on html "**********" at bounding box center [638, 305] width 1277 height 611
click at [853, 165] on html "**********" at bounding box center [638, 305] width 1277 height 611
click at [860, 161] on html "**********" at bounding box center [638, 305] width 1277 height 611
select select "**********"
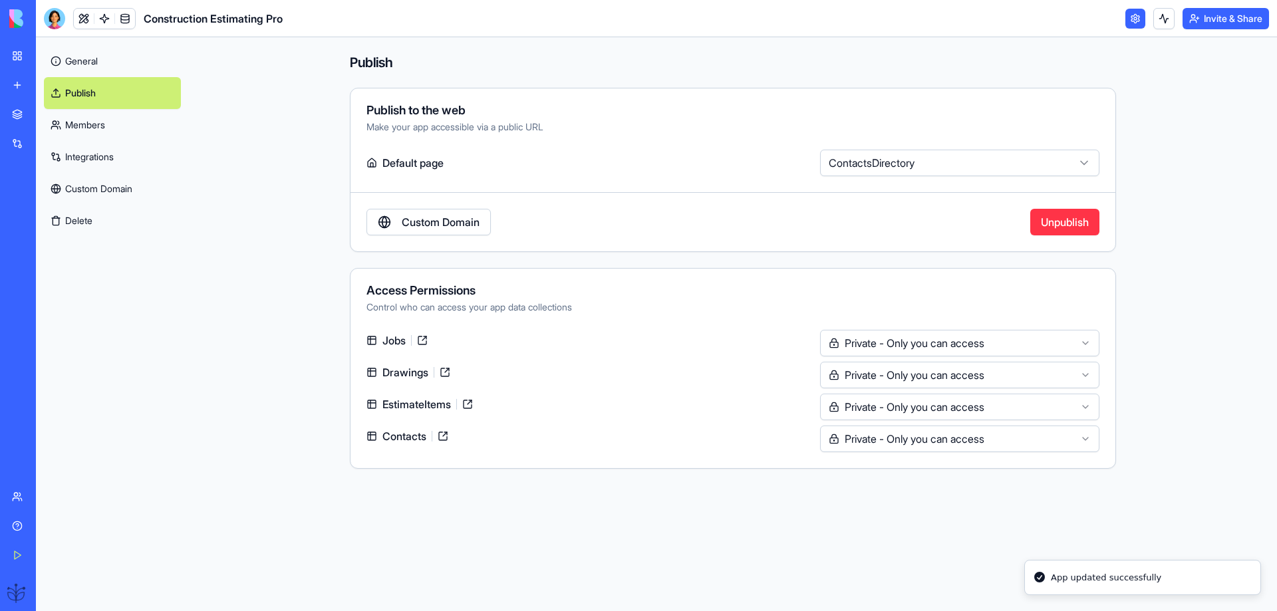
click at [781, 220] on div "Custom Domain Unpublish" at bounding box center [733, 222] width 765 height 27
click at [395, 164] on label "Default page" at bounding box center [591, 163] width 448 height 27
click at [420, 337] on link at bounding box center [422, 340] width 21 height 21
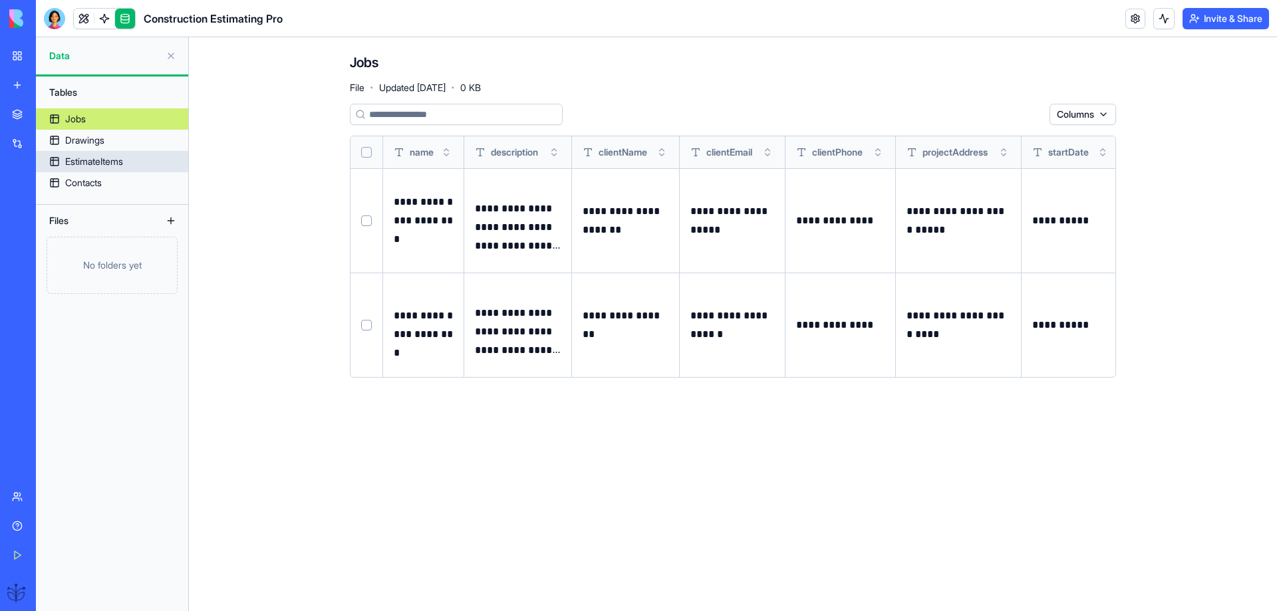
click at [68, 165] on div "EstimateItems" at bounding box center [94, 161] width 58 height 13
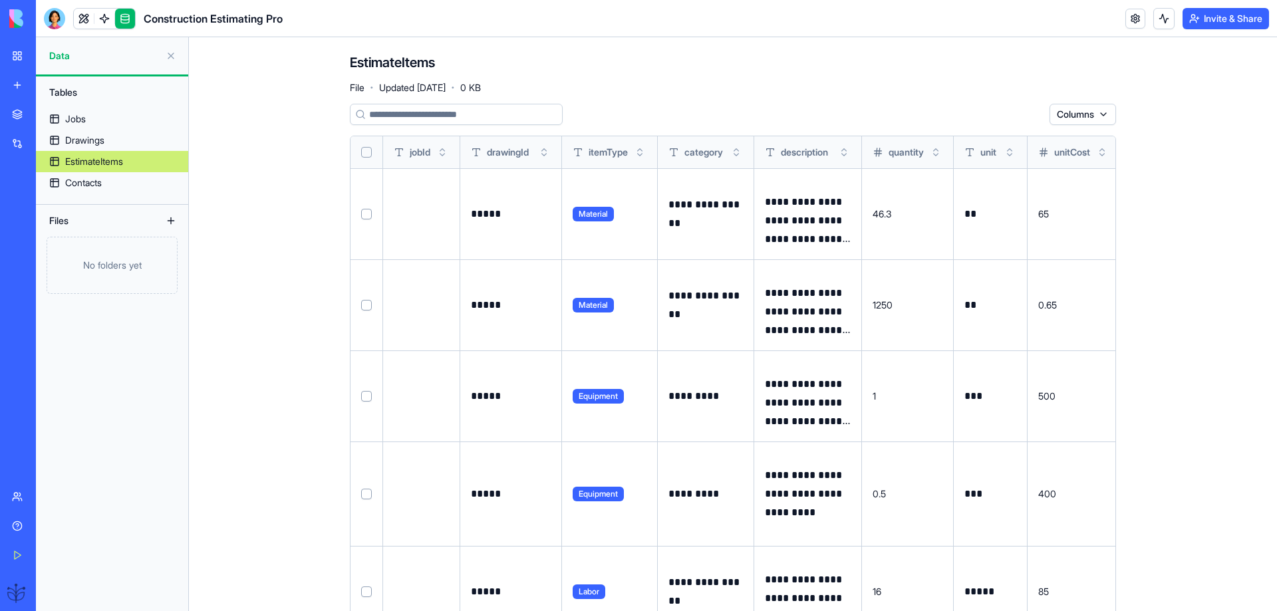
click at [0, 0] on button at bounding box center [0, 0] width 0 height 0
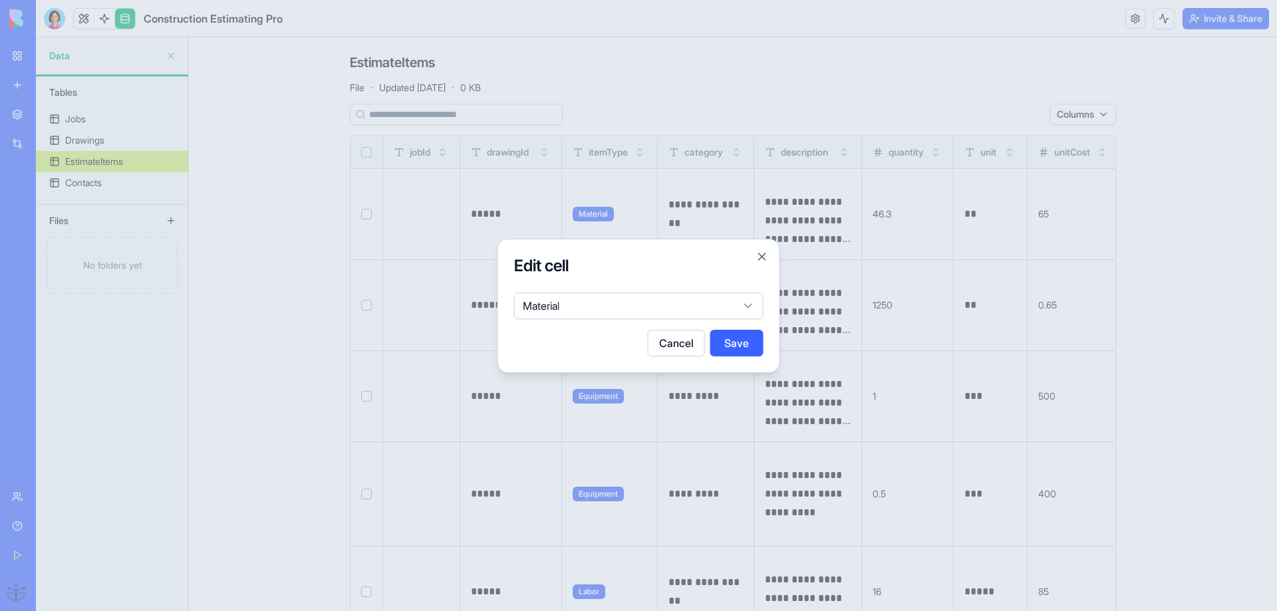
click at [668, 343] on button "Cancel" at bounding box center [676, 343] width 57 height 27
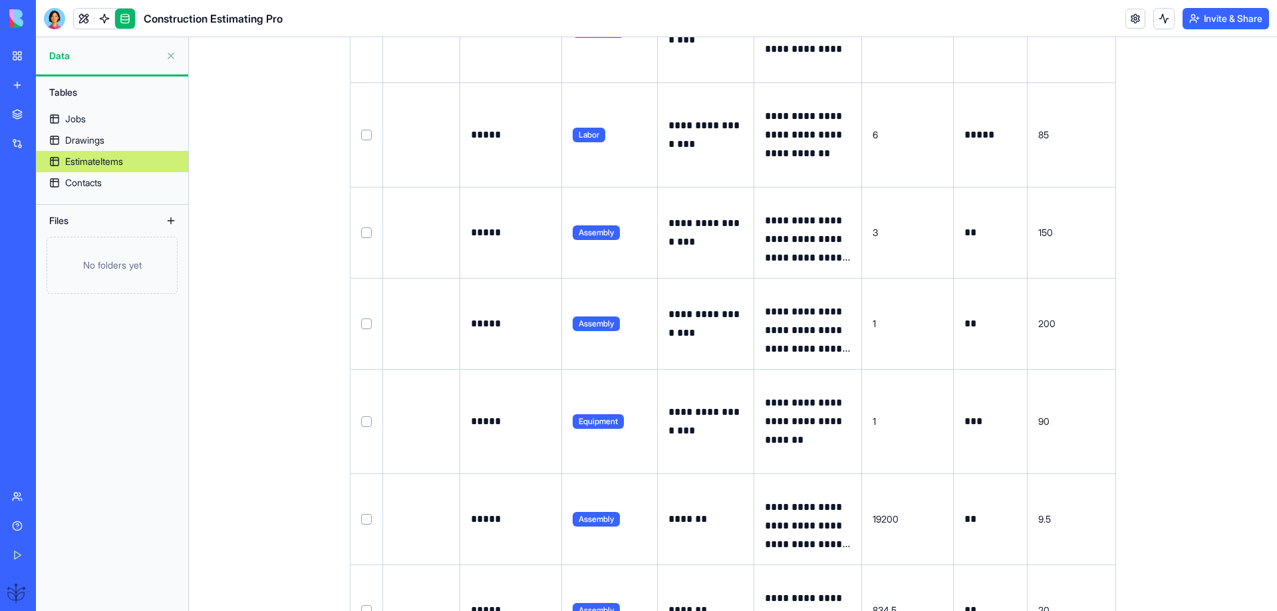
scroll to position [981, 0]
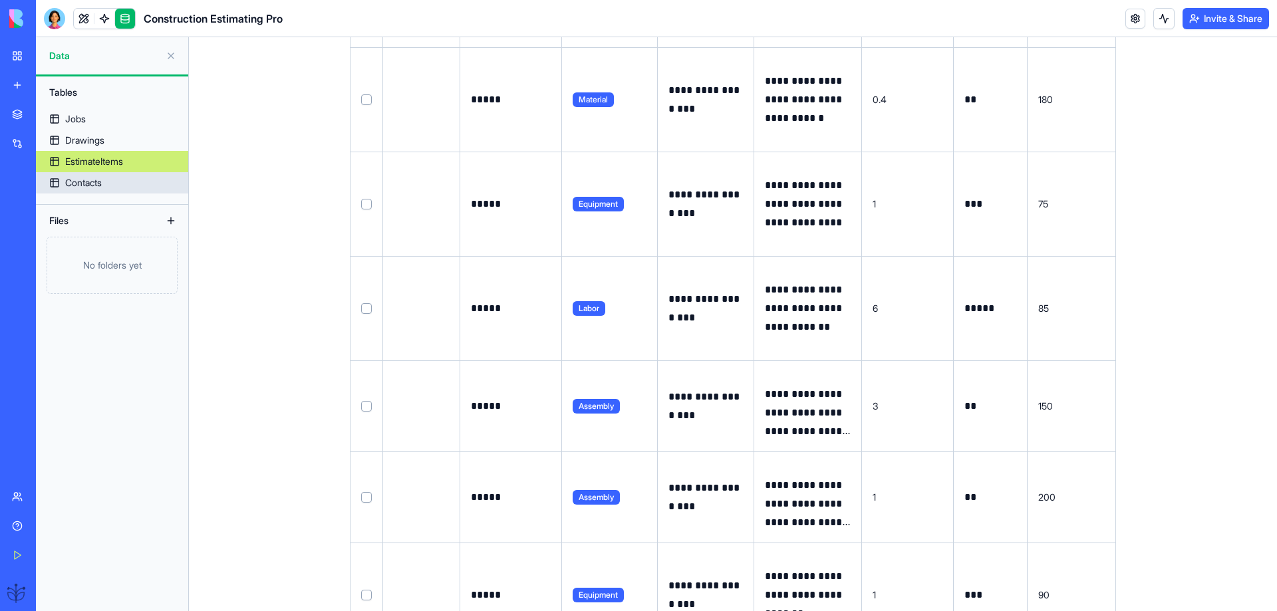
click at [88, 186] on div "Contacts" at bounding box center [83, 182] width 37 height 13
click at [90, 184] on div "Contacts" at bounding box center [83, 182] width 37 height 13
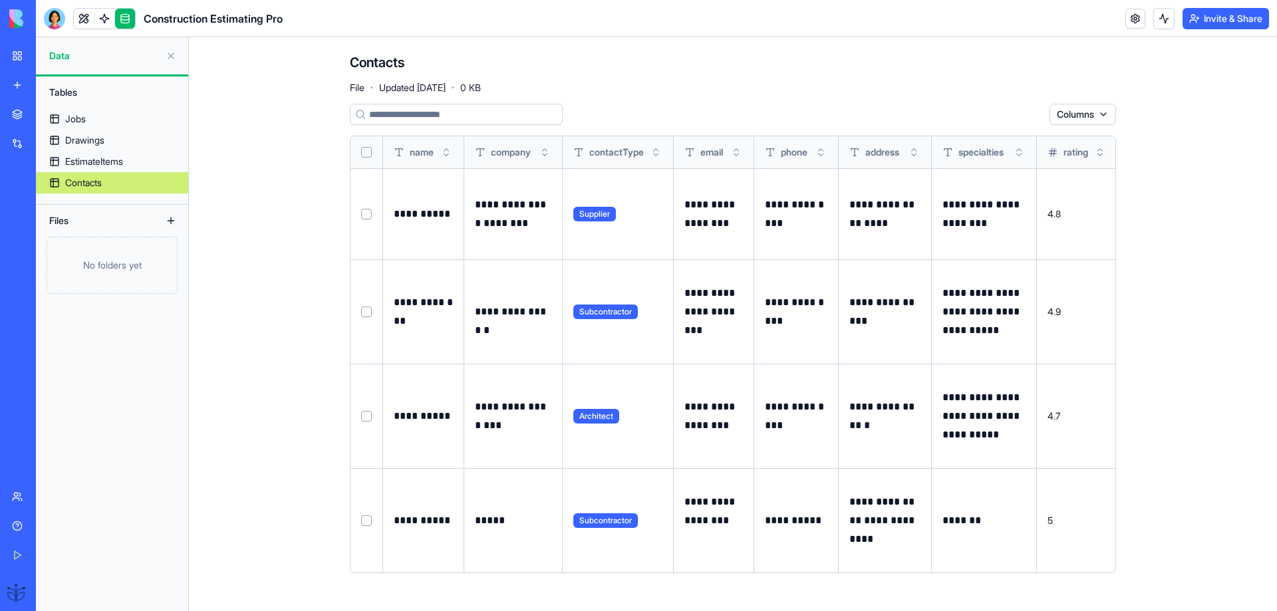
click at [66, 106] on div "Tables" at bounding box center [112, 93] width 152 height 32
click at [67, 114] on div "Jobs" at bounding box center [75, 118] width 21 height 13
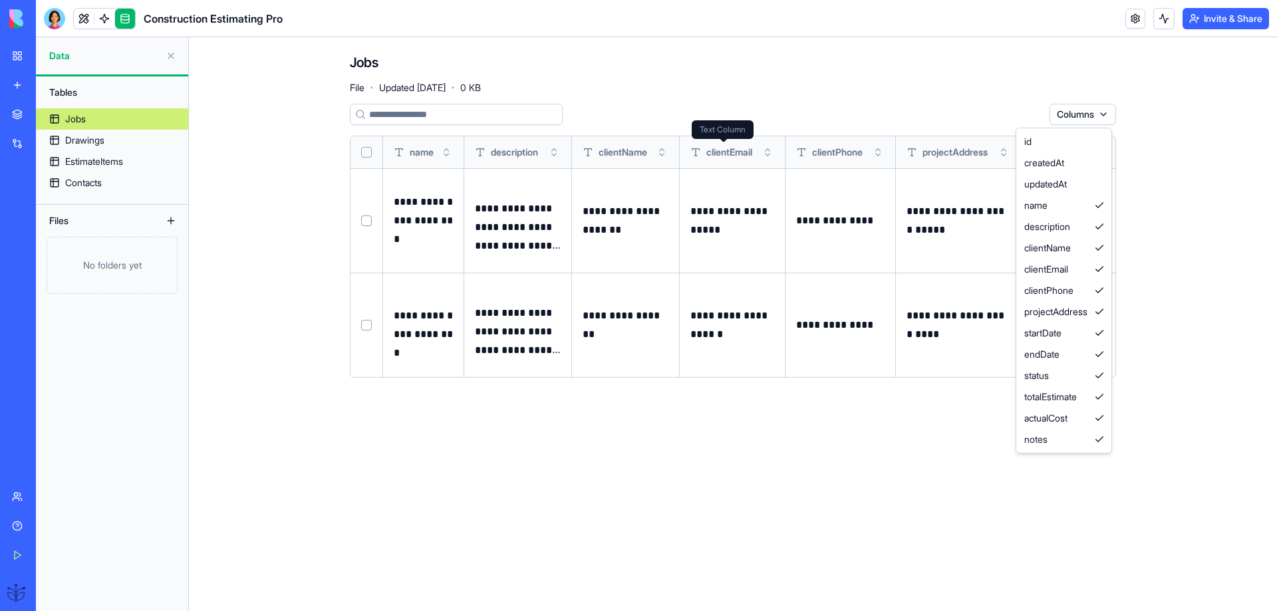
click at [1090, 113] on html "**********" at bounding box center [638, 305] width 1277 height 611
click at [1087, 114] on html "**********" at bounding box center [638, 305] width 1277 height 611
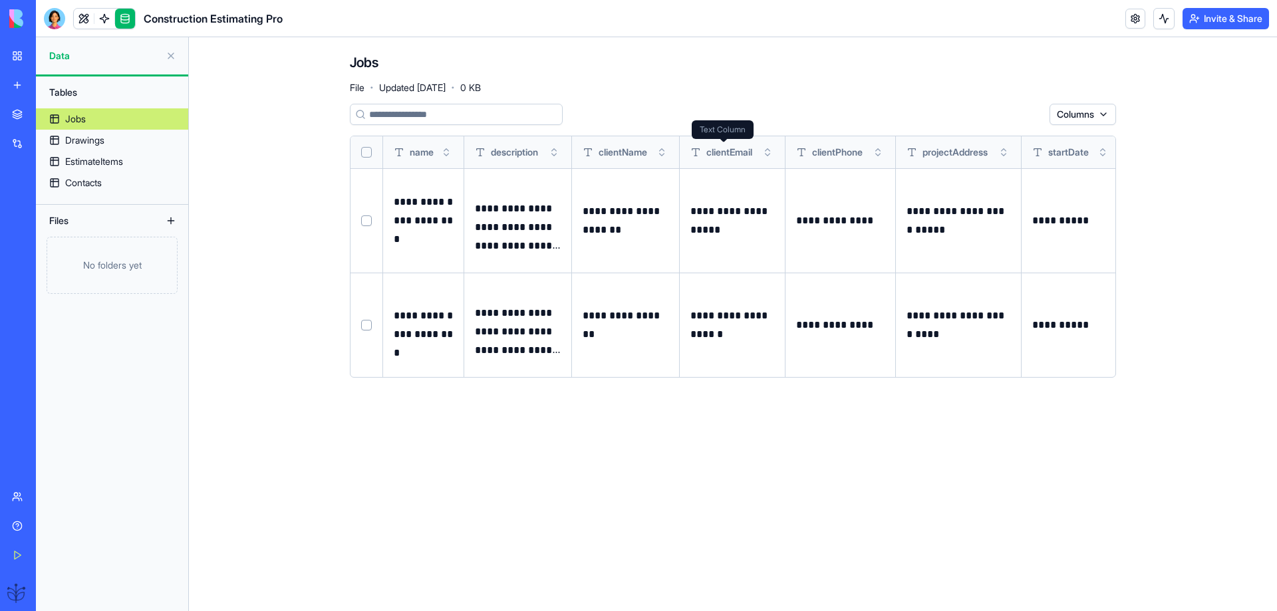
click at [73, 97] on div "Tables" at bounding box center [112, 92] width 139 height 21
click at [65, 94] on div "Tables" at bounding box center [112, 92] width 139 height 21
click at [49, 212] on div "Construction Estimating Pro" at bounding box center [30, 207] width 37 height 13
